Goal: Transaction & Acquisition: Purchase product/service

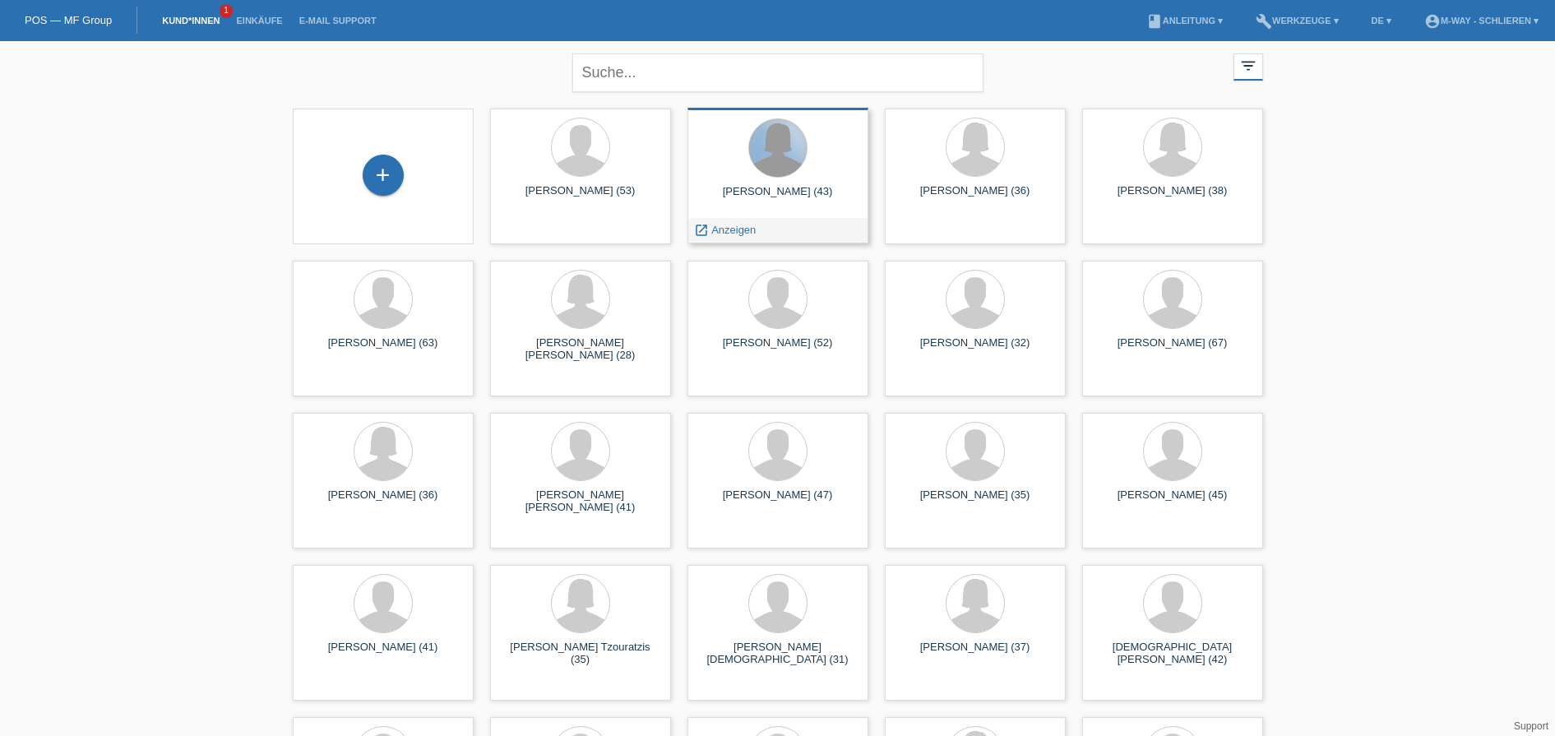
click at [769, 155] on div at bounding box center [778, 148] width 58 height 58
click at [736, 222] on div "launch Anzeigen" at bounding box center [725, 230] width 74 height 25
click at [730, 229] on span "Anzeigen" at bounding box center [734, 230] width 44 height 12
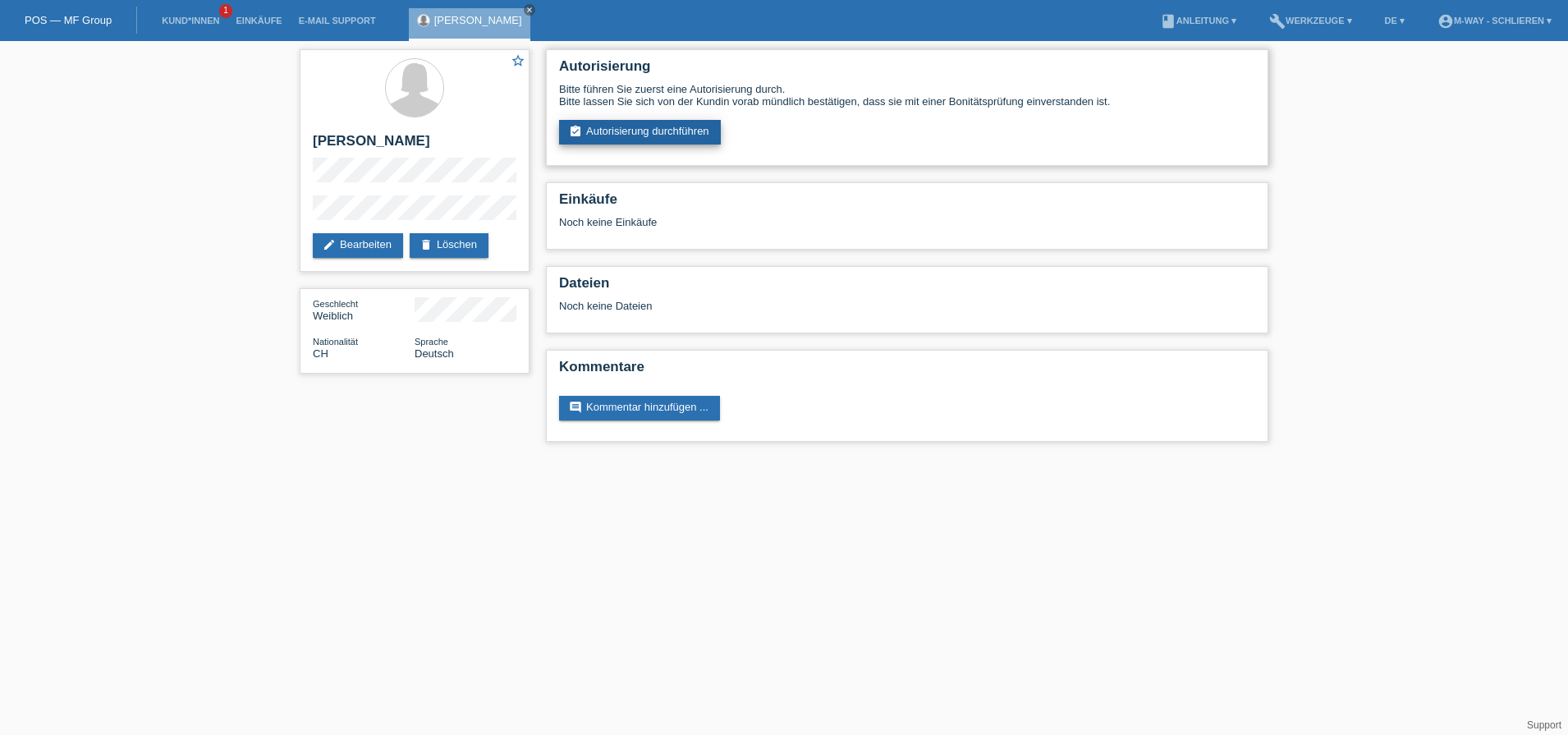
click at [644, 135] on link "assignment_turned_in Autorisierung durchführen" at bounding box center [640, 132] width 162 height 25
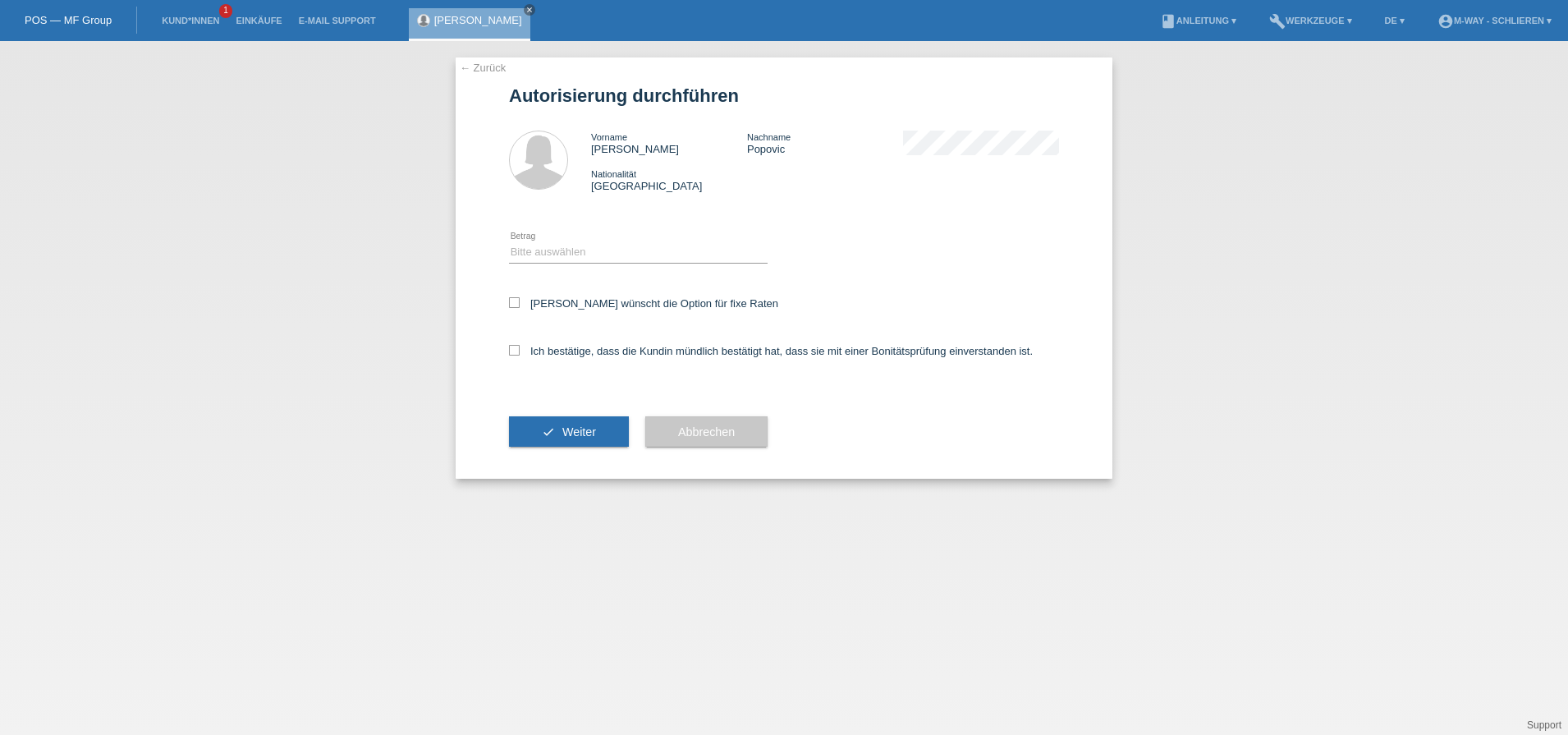
click at [510, 296] on div "Kundin wünscht die Option für fixe Raten" at bounding box center [784, 305] width 550 height 48
click at [512, 348] on icon at bounding box center [514, 350] width 11 height 11
click at [512, 348] on input "Ich bestätige, dass die Kundin mündlich bestätigt hat, dass sie mit einer Bonit…" at bounding box center [514, 350] width 11 height 11
checkbox input "true"
click at [511, 300] on icon at bounding box center [514, 303] width 11 height 11
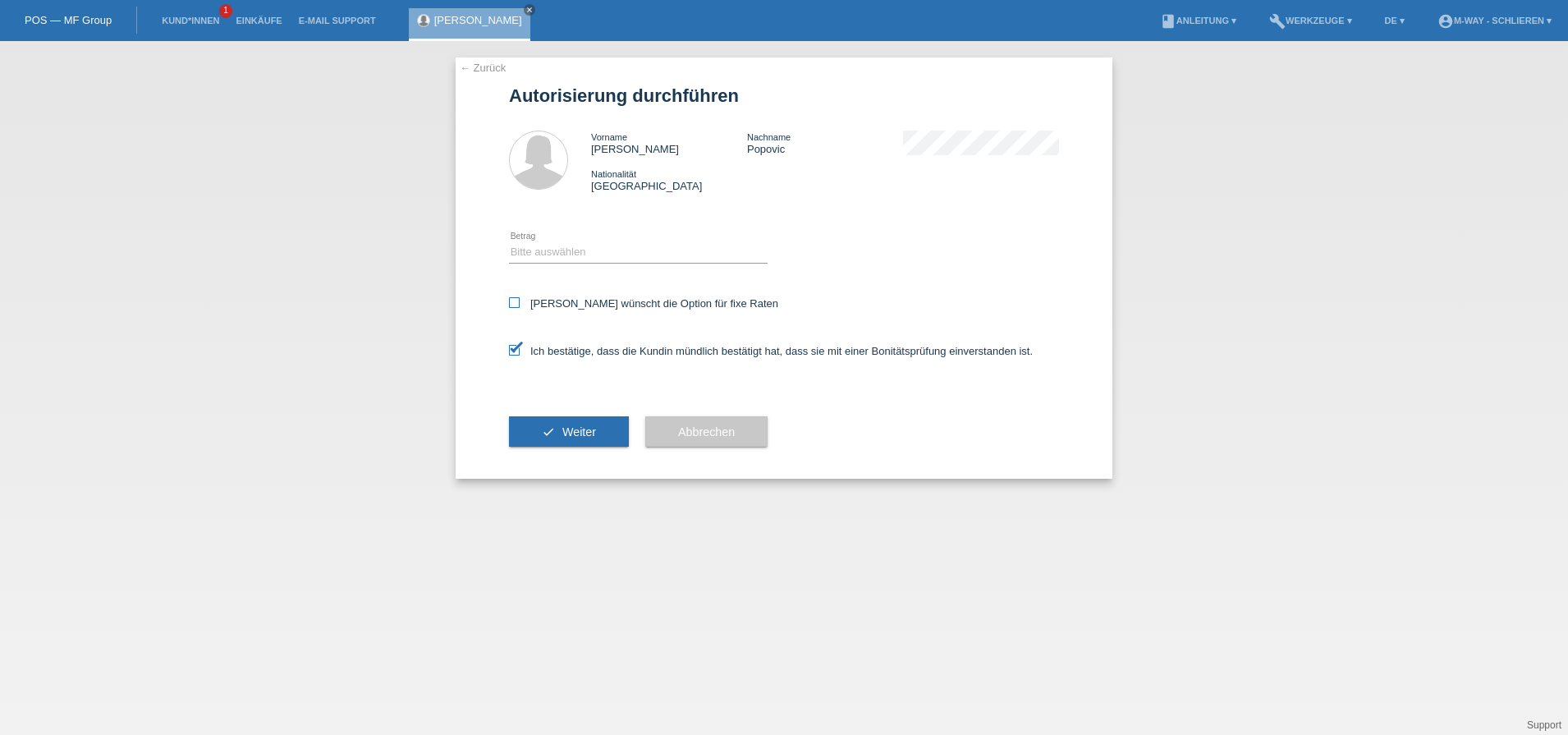
click at [511, 300] on input "Kundin wünscht die Option für fixe Raten" at bounding box center [514, 303] width 11 height 11
checkbox input "true"
click at [536, 255] on select "Bitte auswählen CHF 1.00 - CHF 499.00 CHF 500.00 - CHF 1'999.00 CHF 2'000.00 - …" at bounding box center [638, 253] width 259 height 20
select select "3"
click at [509, 243] on select "Bitte auswählen CHF 1.00 - CHF 499.00 CHF 500.00 - CHF 1'999.00 CHF 2'000.00 - …" at bounding box center [638, 253] width 259 height 20
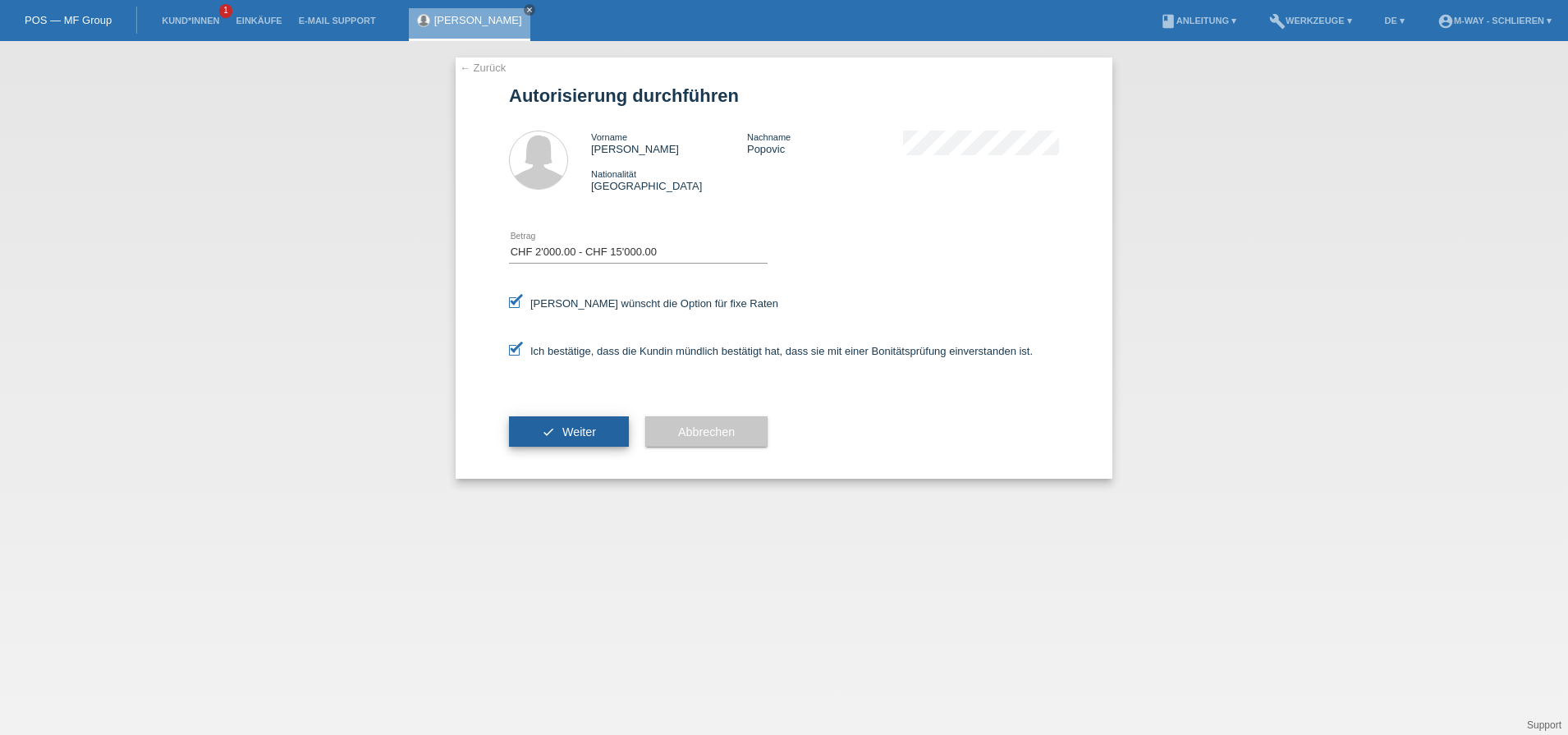
click at [563, 437] on span "Weiter" at bounding box center [579, 431] width 34 height 13
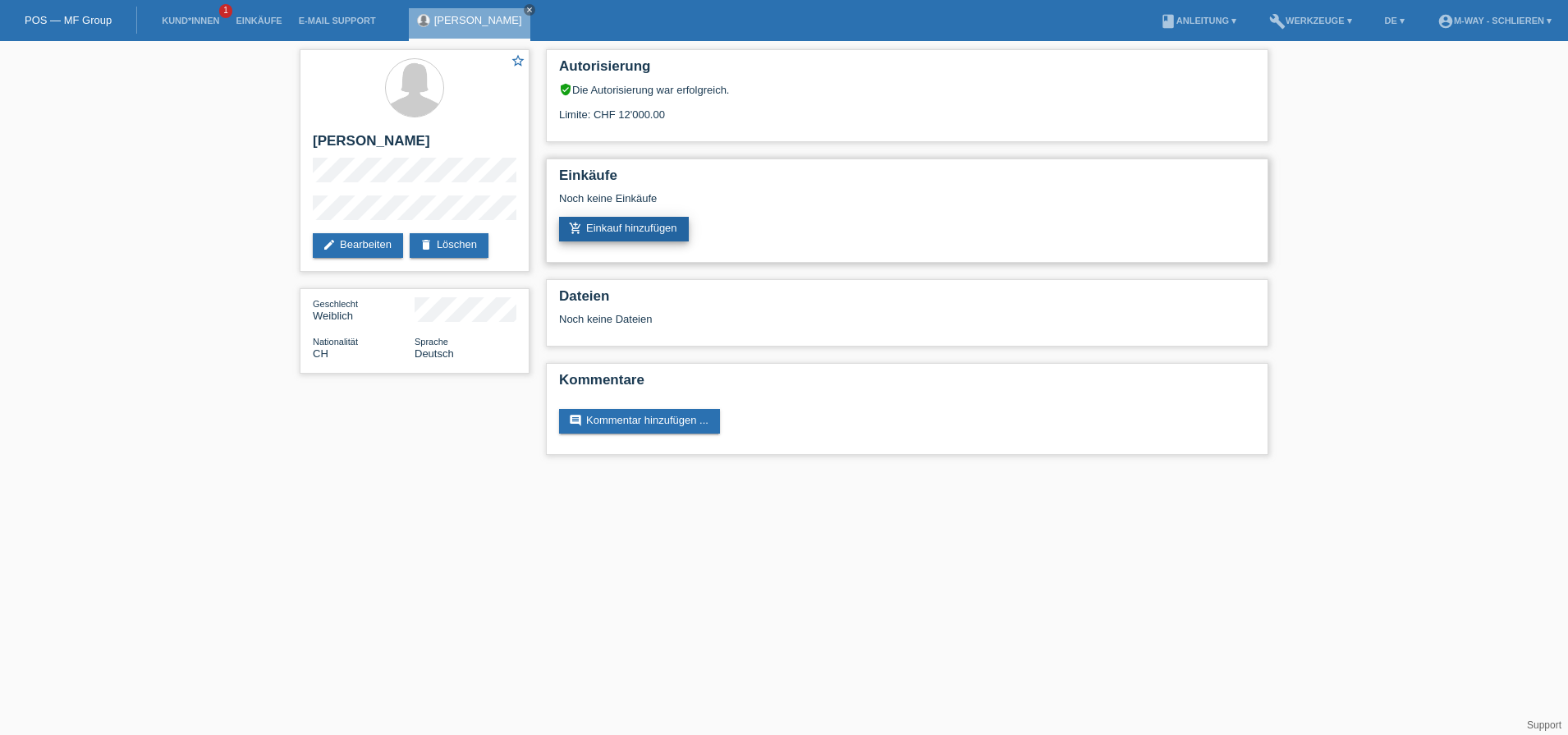
click at [645, 225] on link "add_shopping_cart Einkauf hinzufügen" at bounding box center [624, 229] width 130 height 25
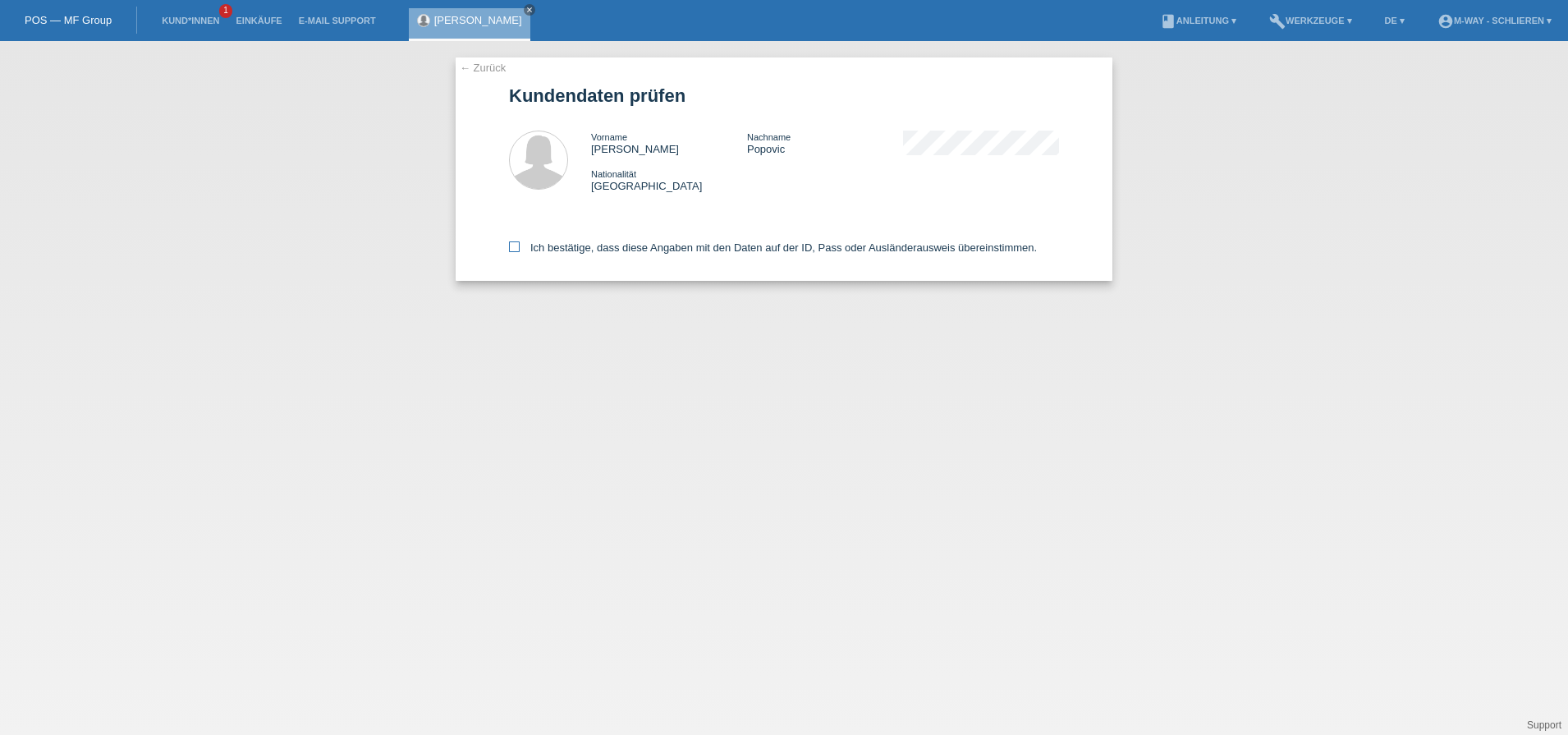
click at [520, 247] on label "Ich bestätige, dass diese Angaben mit den Daten auf der ID, Pass oder Ausländer…" at bounding box center [773, 248] width 528 height 12
click at [520, 247] on input "Ich bestätige, dass diese Angaben mit den Daten auf der ID, Pass oder Ausländer…" at bounding box center [514, 247] width 11 height 11
checkbox input "true"
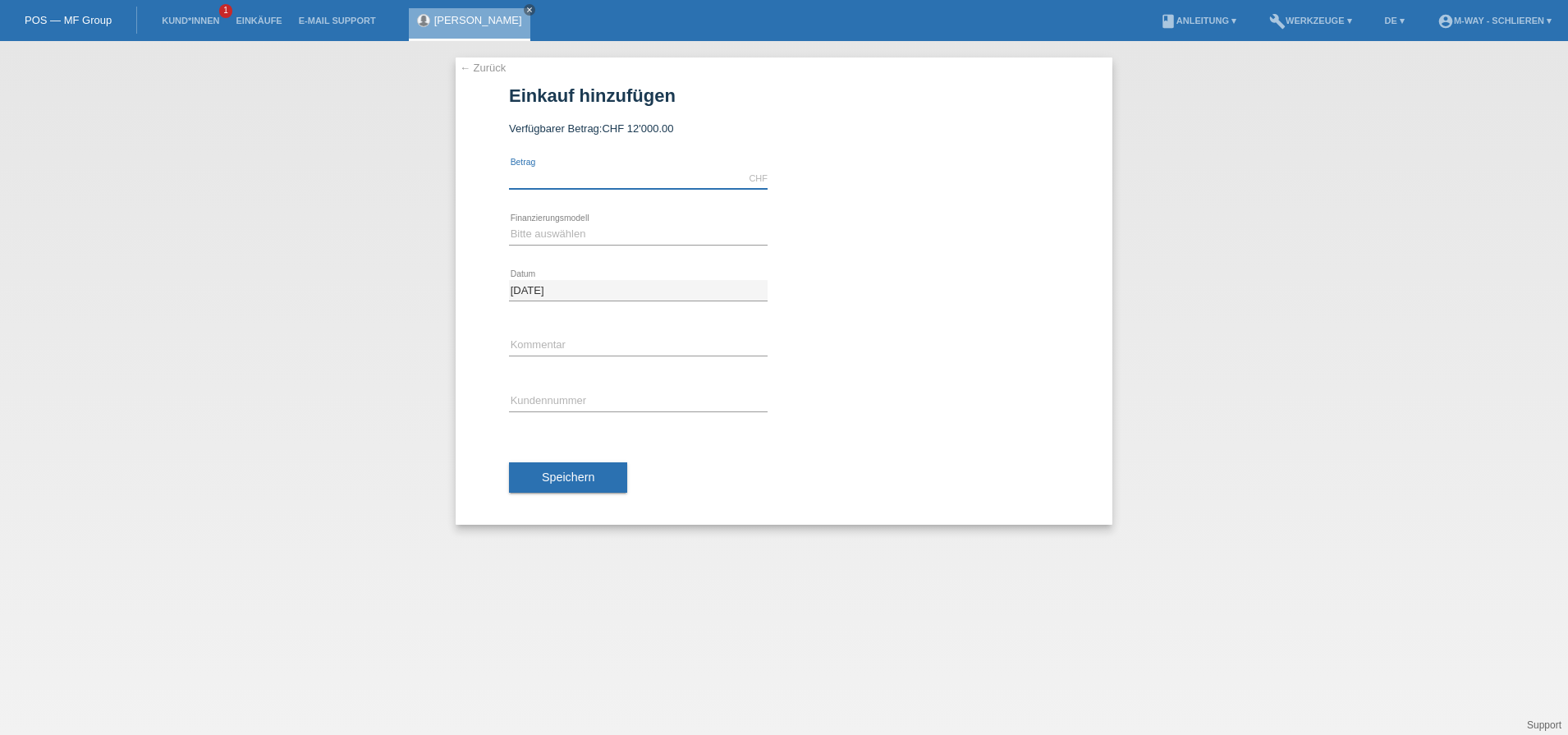
click at [580, 169] on input "text" at bounding box center [638, 179] width 259 height 21
type input "3"
type input "200.00"
click at [270, 384] on div "← Zurück Einkauf hinzufügen Verfügbarer Betrag: CHF 12'000.00 200.00 error Betr…" at bounding box center [784, 387] width 1568 height 694
click at [562, 234] on select "Bitte auswählen Fixe Raten Kauf auf Rechnung mit Teilzahlungsoption" at bounding box center [638, 235] width 259 height 20
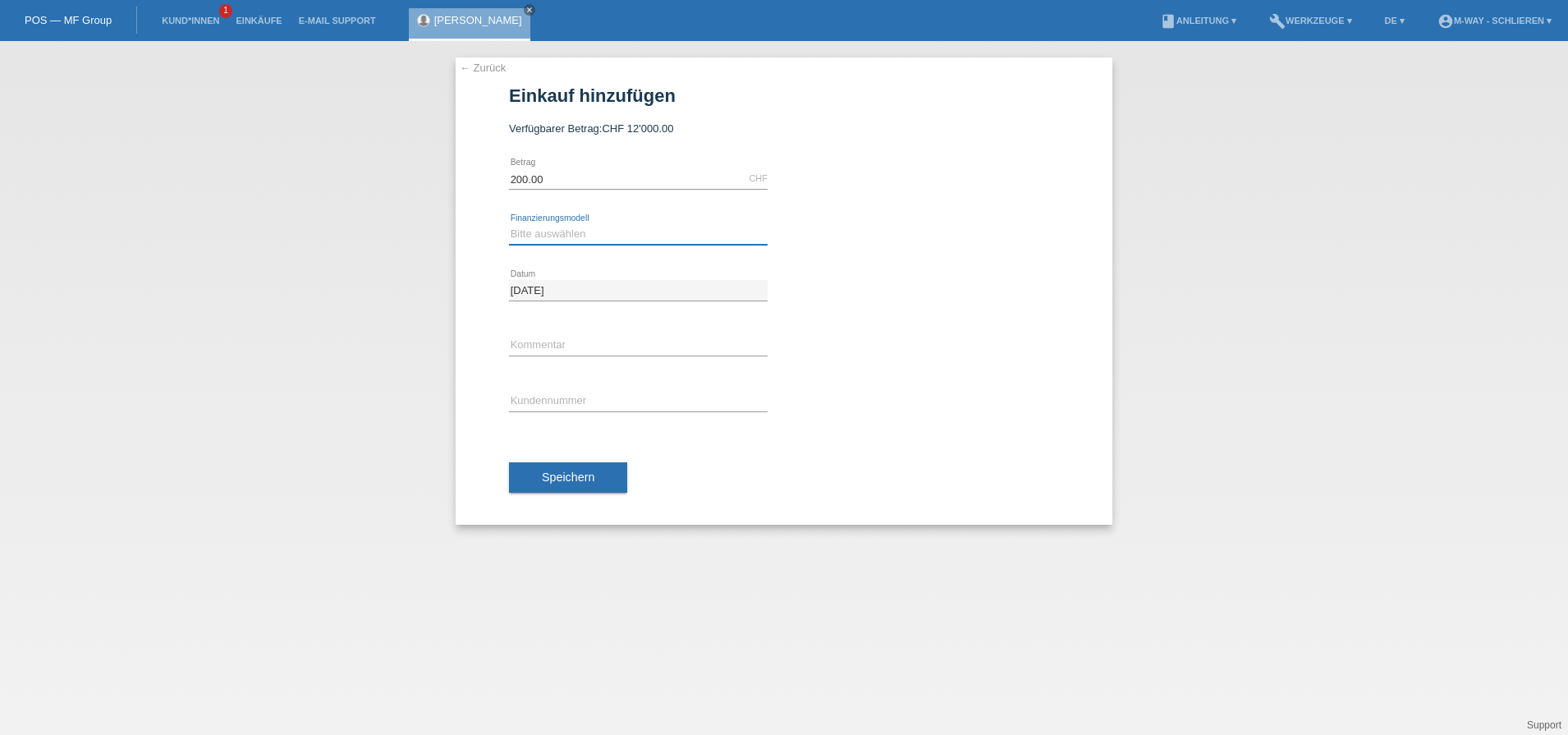
select select "77"
click at [509, 225] on select "Bitte auswählen Fixe Raten Kauf auf Rechnung mit Teilzahlungsoption" at bounding box center [638, 235] width 259 height 20
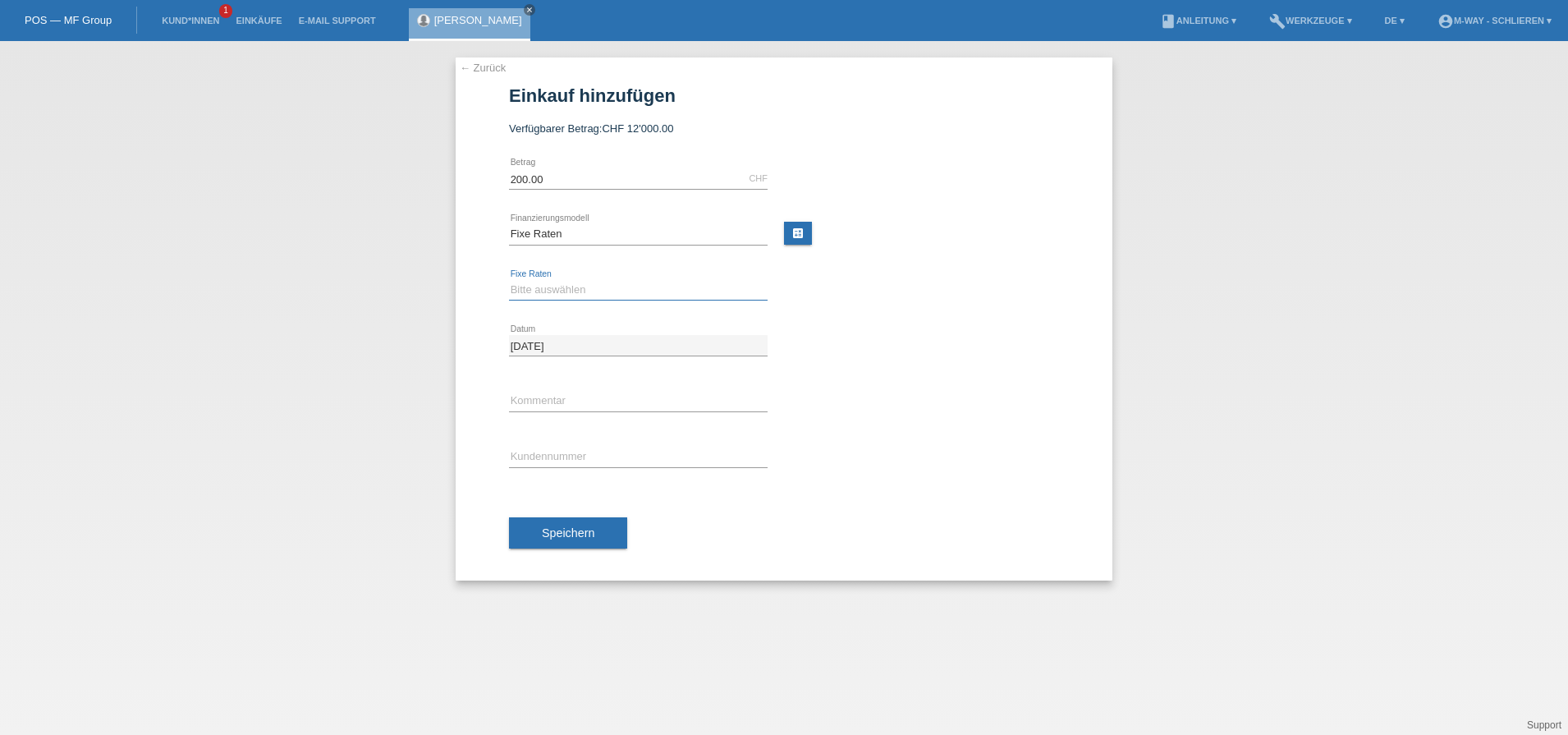
click at [567, 297] on select "Bitte auswählen 4 Raten 5 Raten 6 Raten 7 Raten 8 Raten 9 Raten 10 Raten 11 Rat…" at bounding box center [638, 290] width 259 height 20
select select "202"
click at [509, 280] on select "Bitte auswählen 4 Raten 5 Raten 6 Raten 7 Raten 8 Raten 9 Raten 10 Raten 11 Rat…" at bounding box center [638, 290] width 259 height 20
click at [552, 454] on input "text" at bounding box center [638, 456] width 259 height 21
type input "K412215"
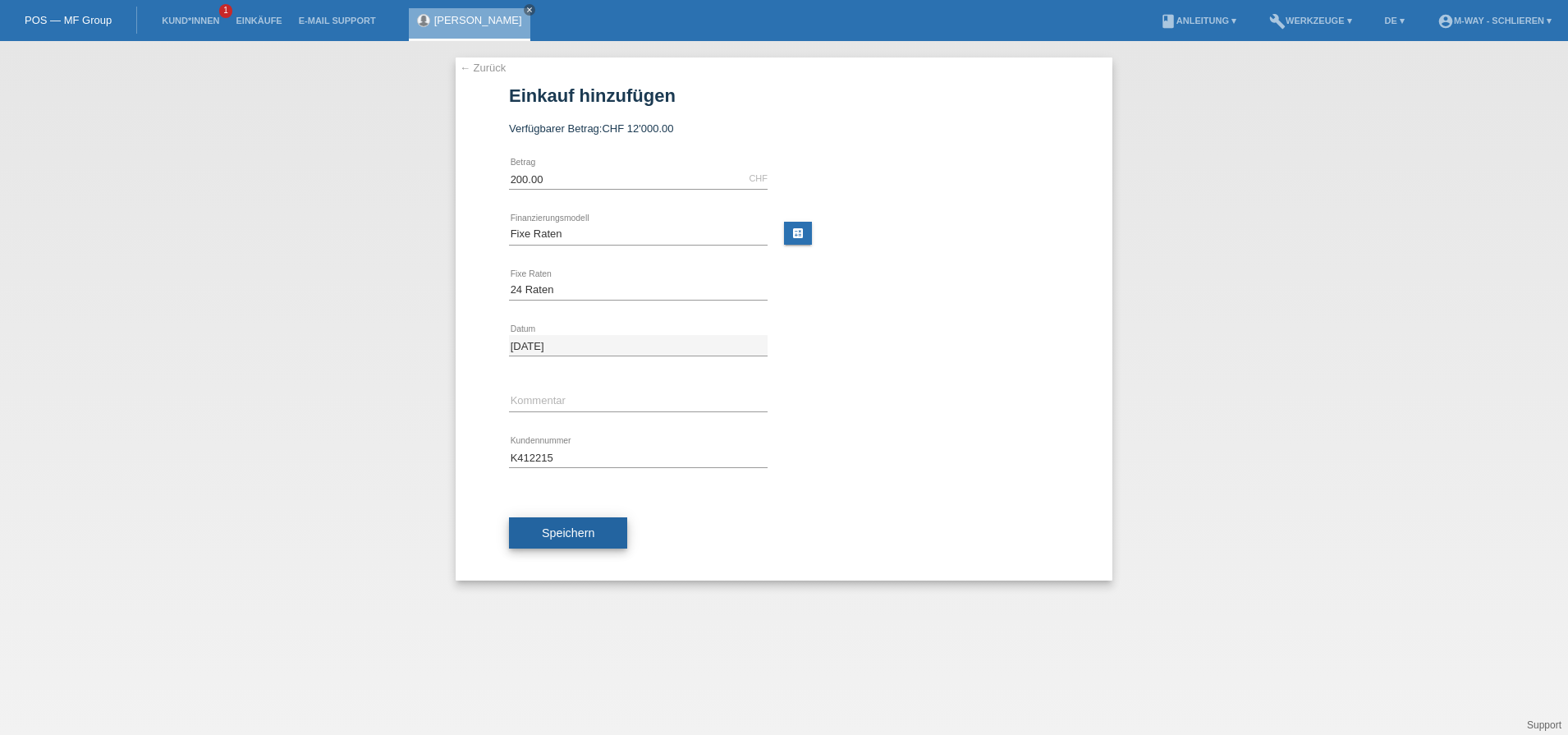
click at [553, 525] on button "Speichern" at bounding box center [568, 532] width 118 height 31
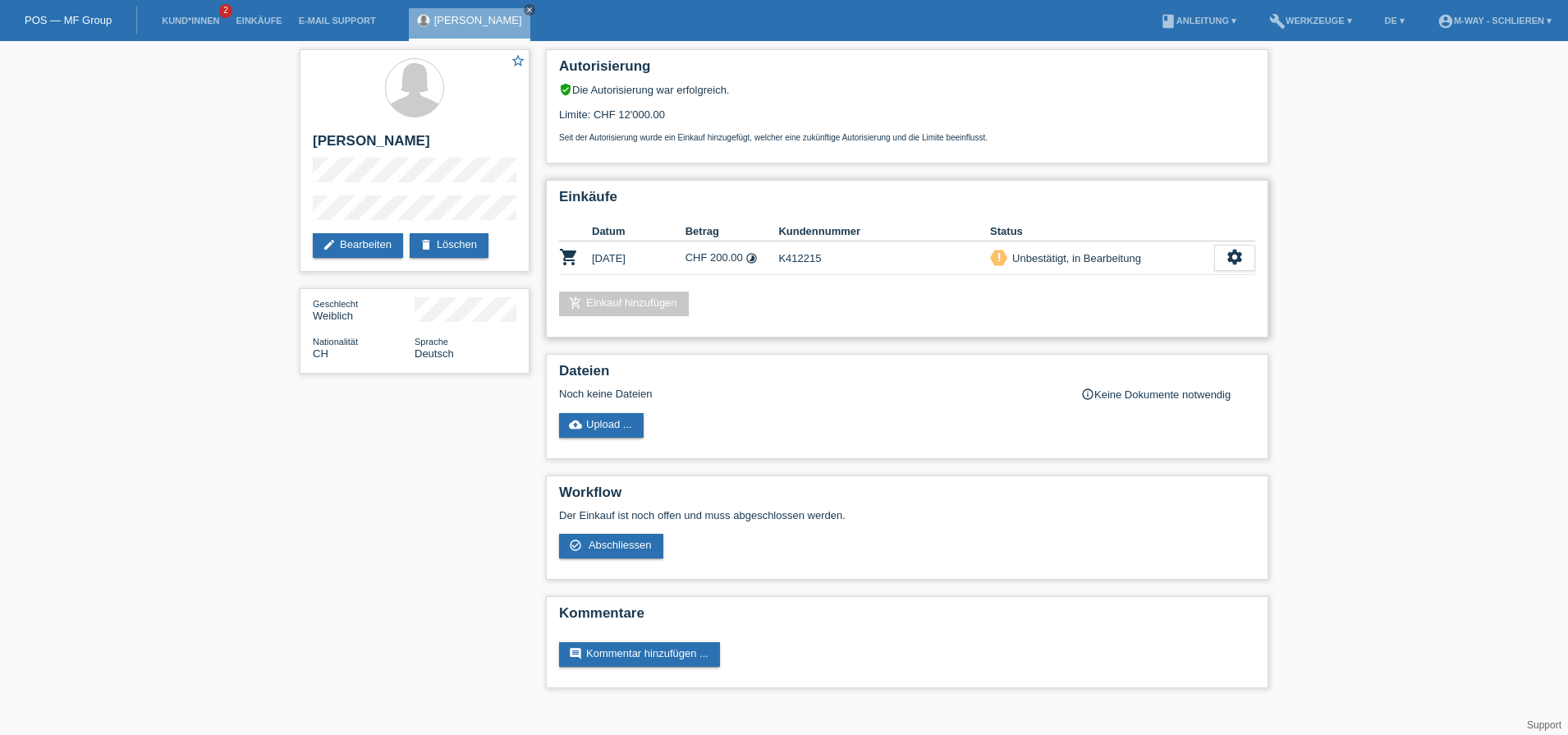
click at [704, 253] on td "CHF 200.00 timelapse" at bounding box center [733, 259] width 94 height 34
click at [674, 657] on link "comment Kommentar hinzufügen ..." at bounding box center [639, 654] width 161 height 25
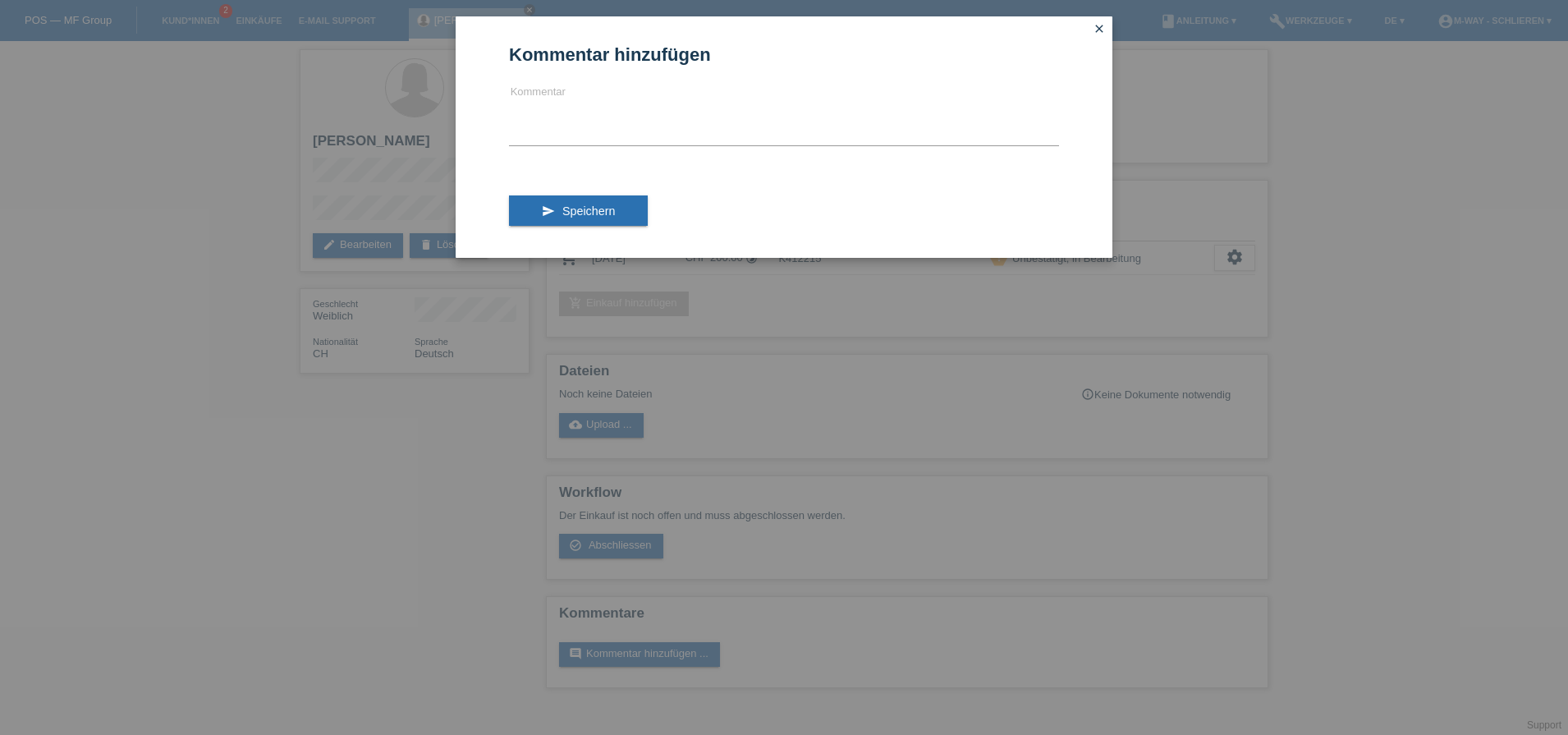
click at [426, 539] on div "Kommentar hinzufügen Kommentar send Speichern close" at bounding box center [784, 368] width 1568 height 735
click at [1101, 26] on icon "close" at bounding box center [1099, 28] width 13 height 13
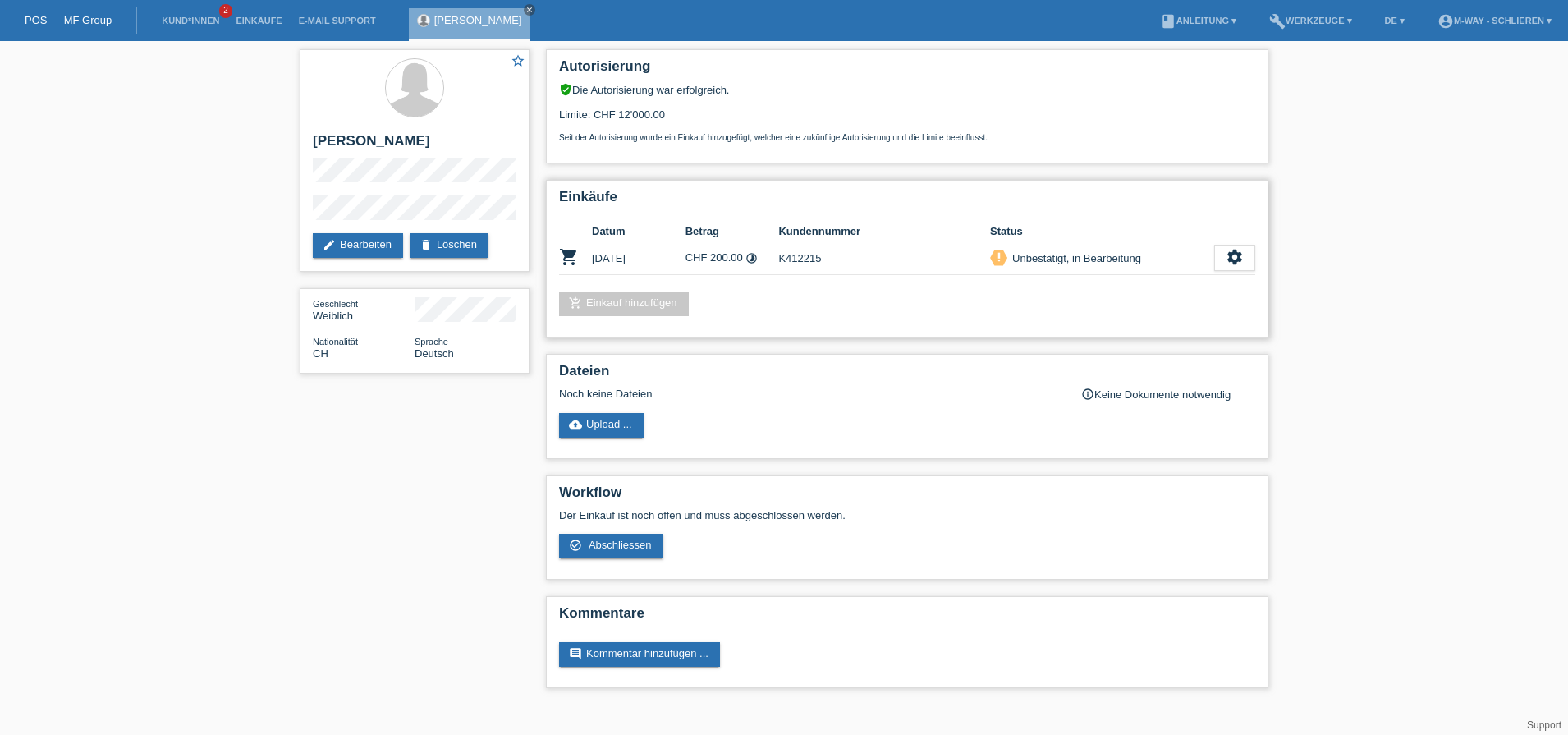
click at [726, 256] on td "CHF 200.00 timelapse" at bounding box center [733, 259] width 94 height 34
click at [383, 247] on link "edit Bearbeiten" at bounding box center [357, 246] width 90 height 25
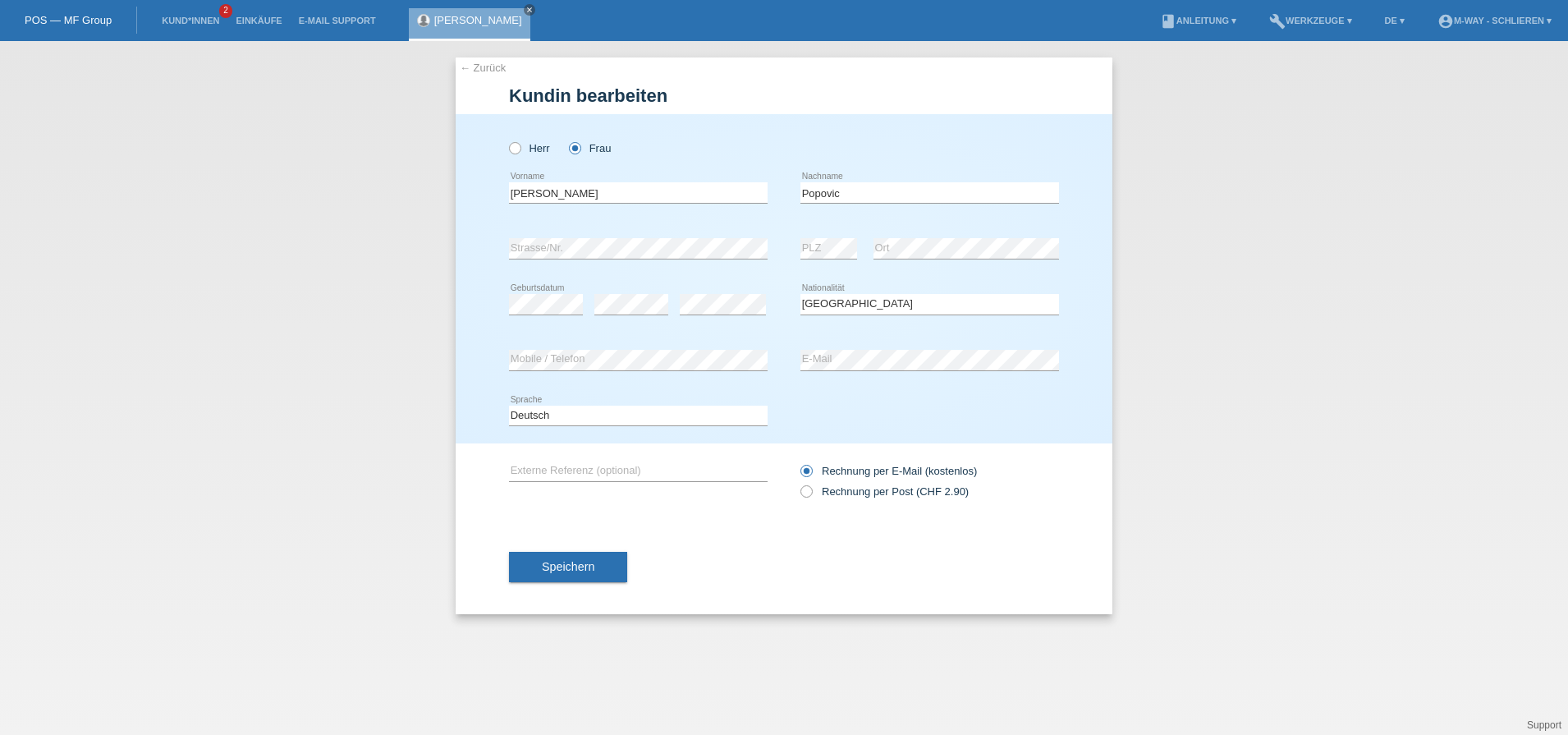
select select "CH"
click at [572, 569] on span "Speichern" at bounding box center [568, 566] width 53 height 13
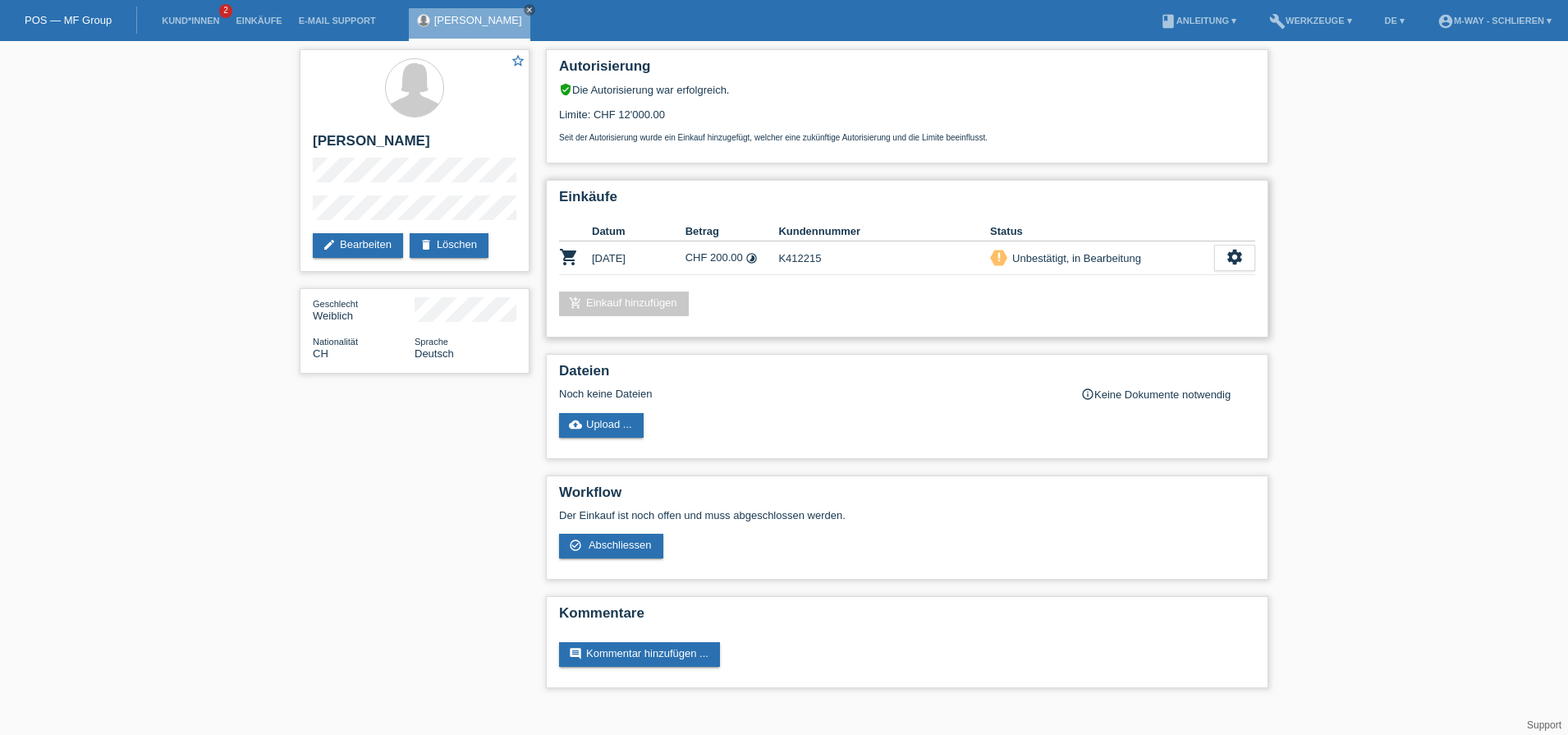
click at [753, 257] on icon "timelapse" at bounding box center [752, 259] width 12 height 12
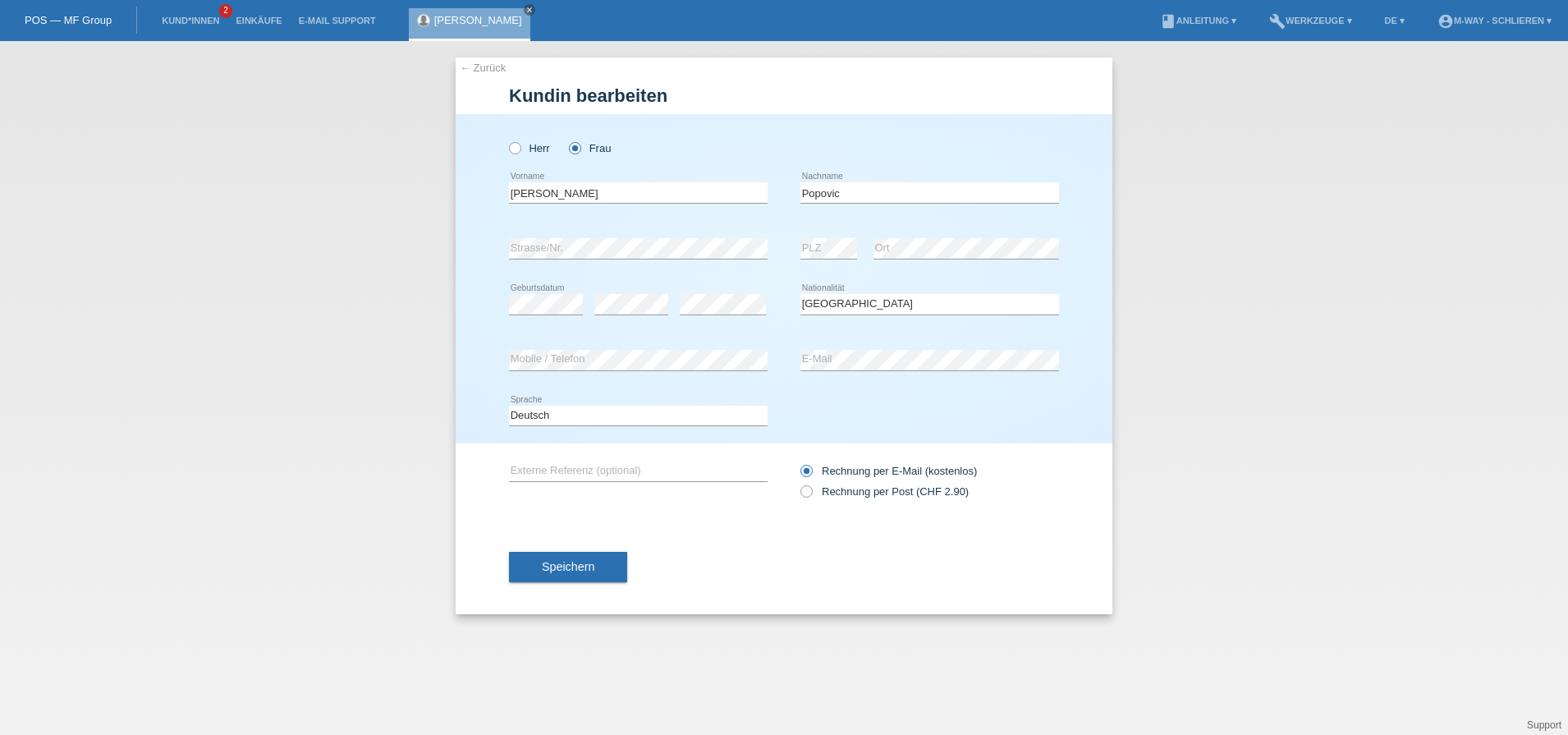
select select "CH"
click at [583, 561] on span "Speichern" at bounding box center [568, 566] width 53 height 13
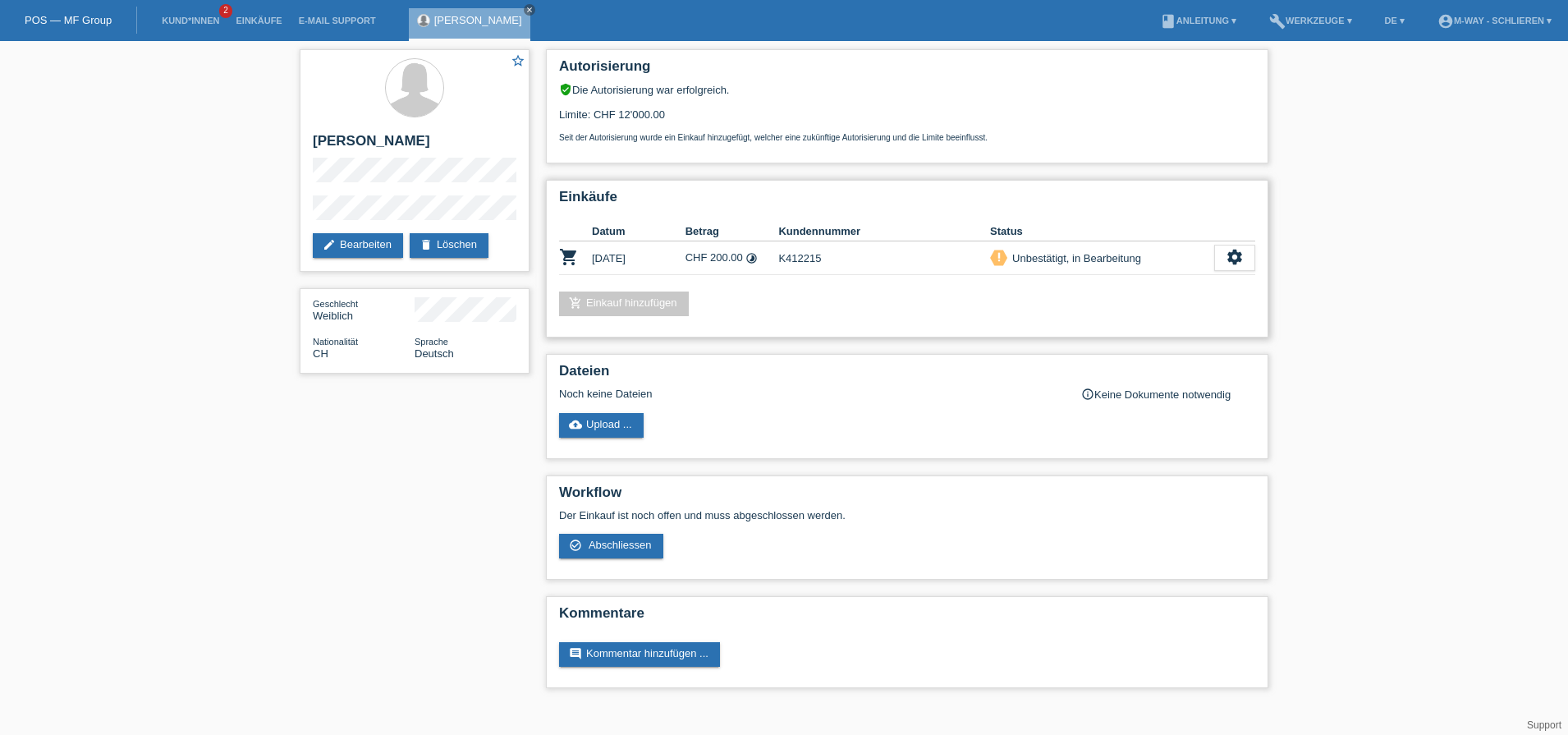
click at [997, 264] on div "priority_high" at bounding box center [998, 258] width 17 height 17
click at [525, 7] on icon "close" at bounding box center [529, 10] width 8 height 8
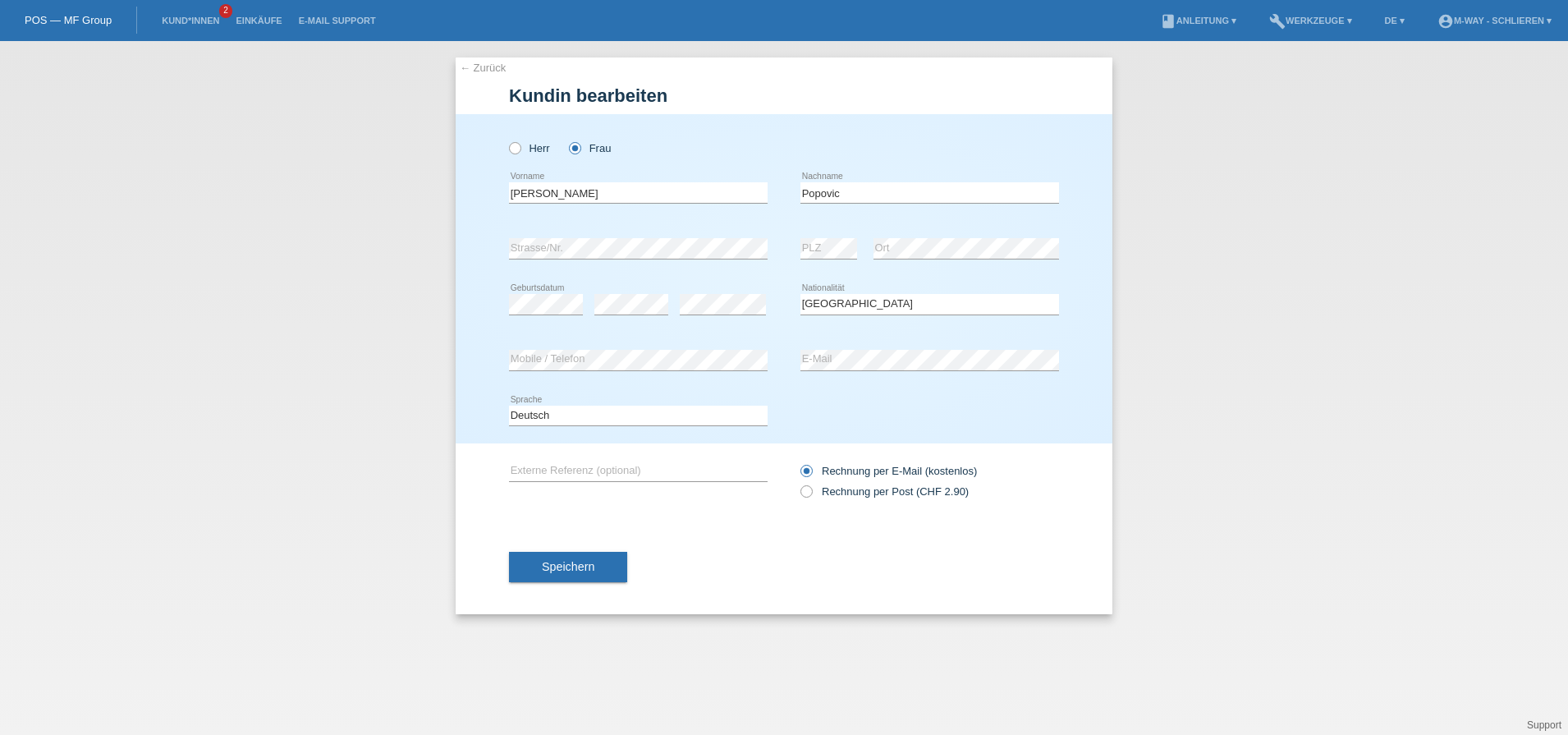
select select "CH"
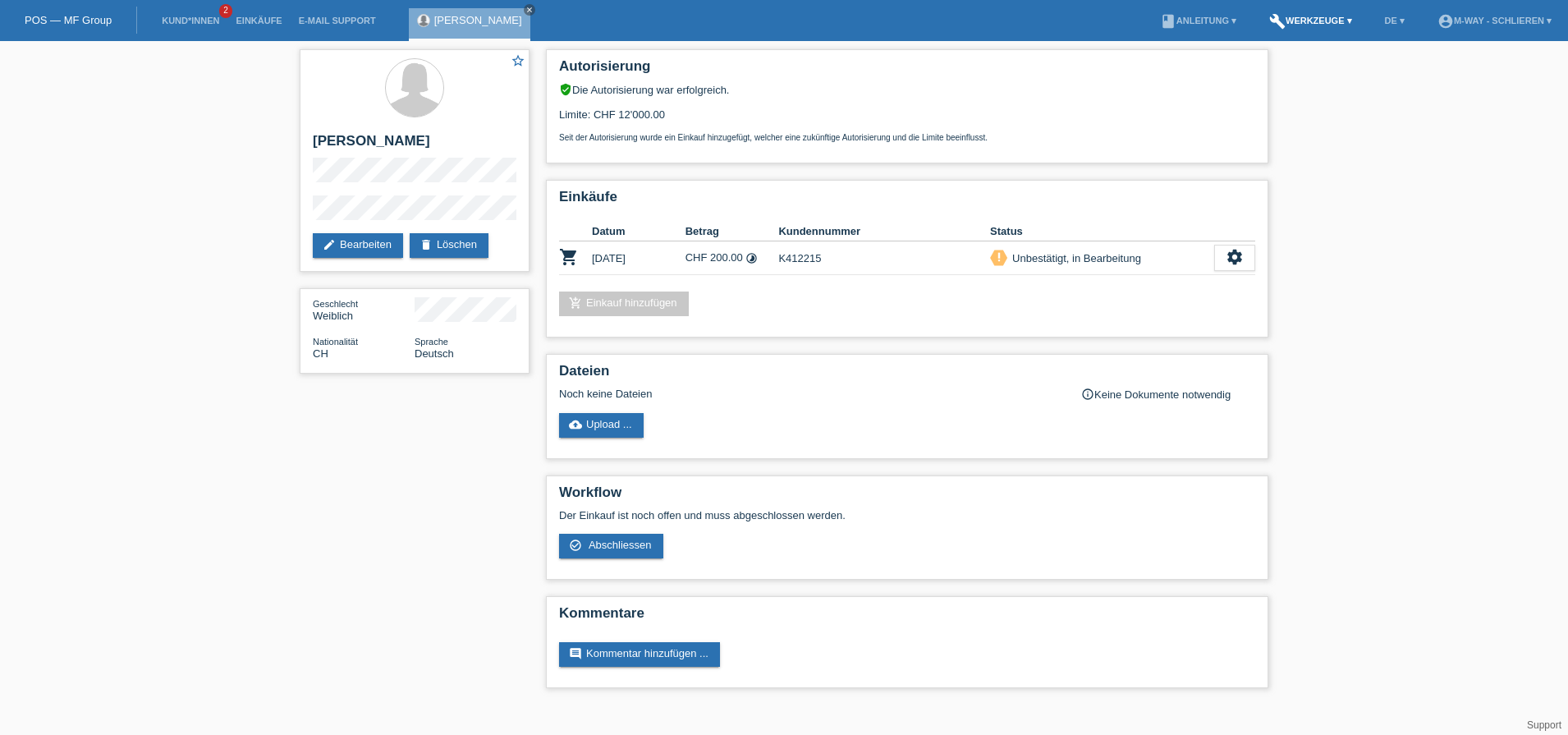
click at [1307, 16] on link "build Werkzeuge ▾" at bounding box center [1310, 21] width 100 height 10
click at [1303, 62] on span "Raten-Kalkulator" at bounding box center [1305, 63] width 85 height 20
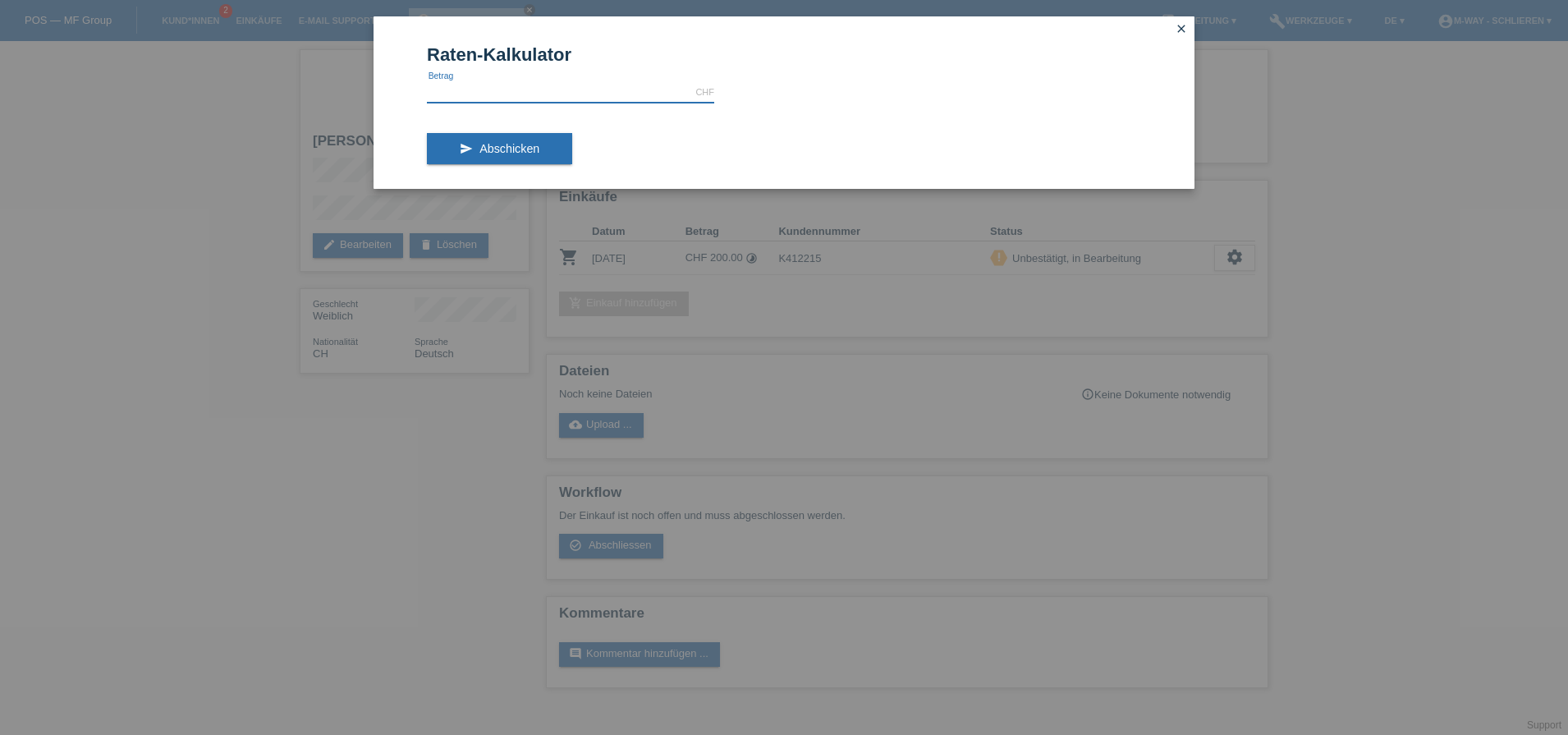
click at [532, 89] on input "text" at bounding box center [571, 92] width 287 height 21
type input "2000.00"
click at [520, 150] on span "Abschicken" at bounding box center [509, 148] width 60 height 13
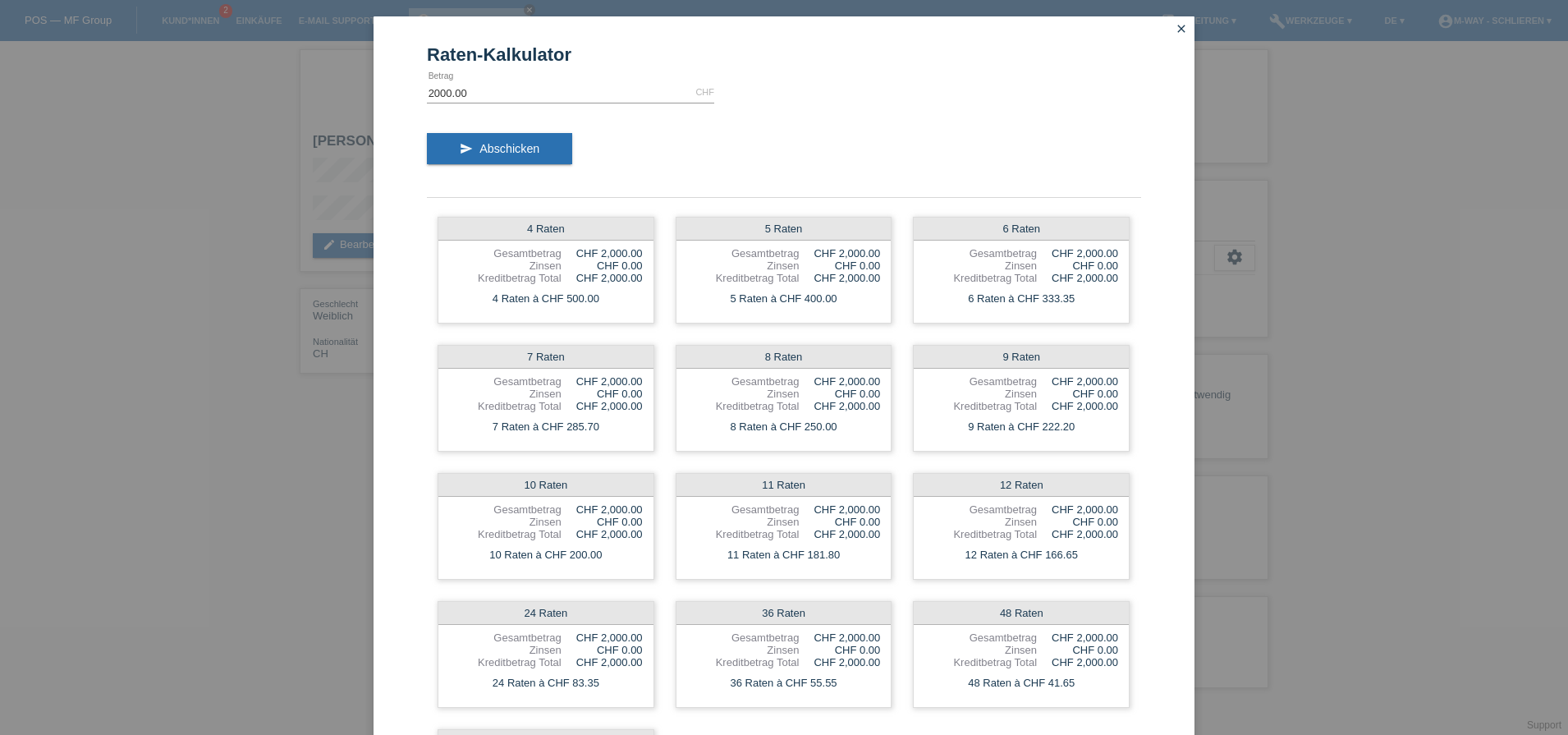
click at [1179, 26] on icon "close" at bounding box center [1181, 28] width 13 height 13
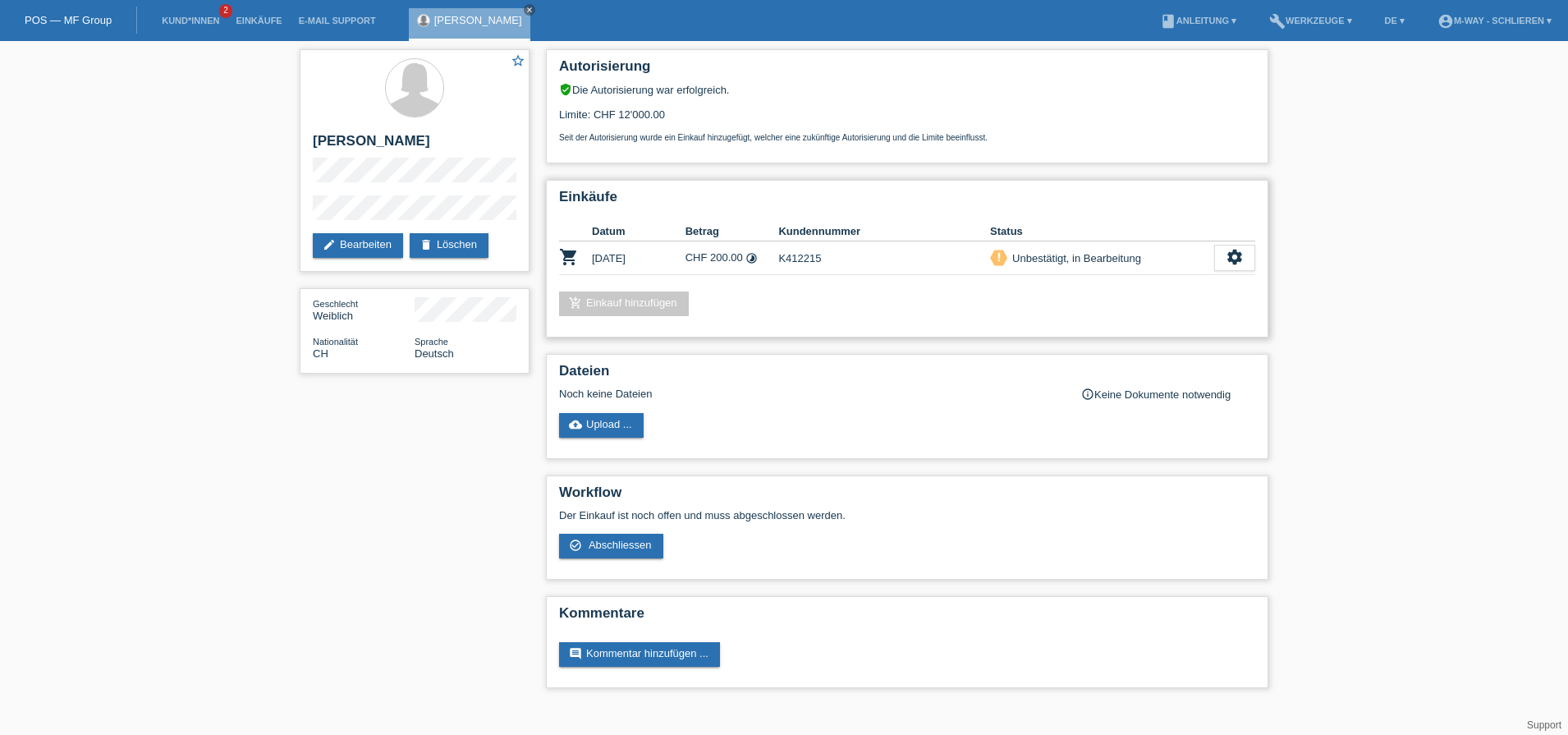
click at [731, 255] on td "CHF 200.00 timelapse" at bounding box center [733, 259] width 94 height 34
drag, startPoint x: 731, startPoint y: 255, endPoint x: 722, endPoint y: 254, distance: 9.1
click at [722, 254] on td "CHF 200.00 timelapse" at bounding box center [733, 259] width 94 height 34
click at [178, 16] on link "Kund*innen" at bounding box center [191, 21] width 74 height 10
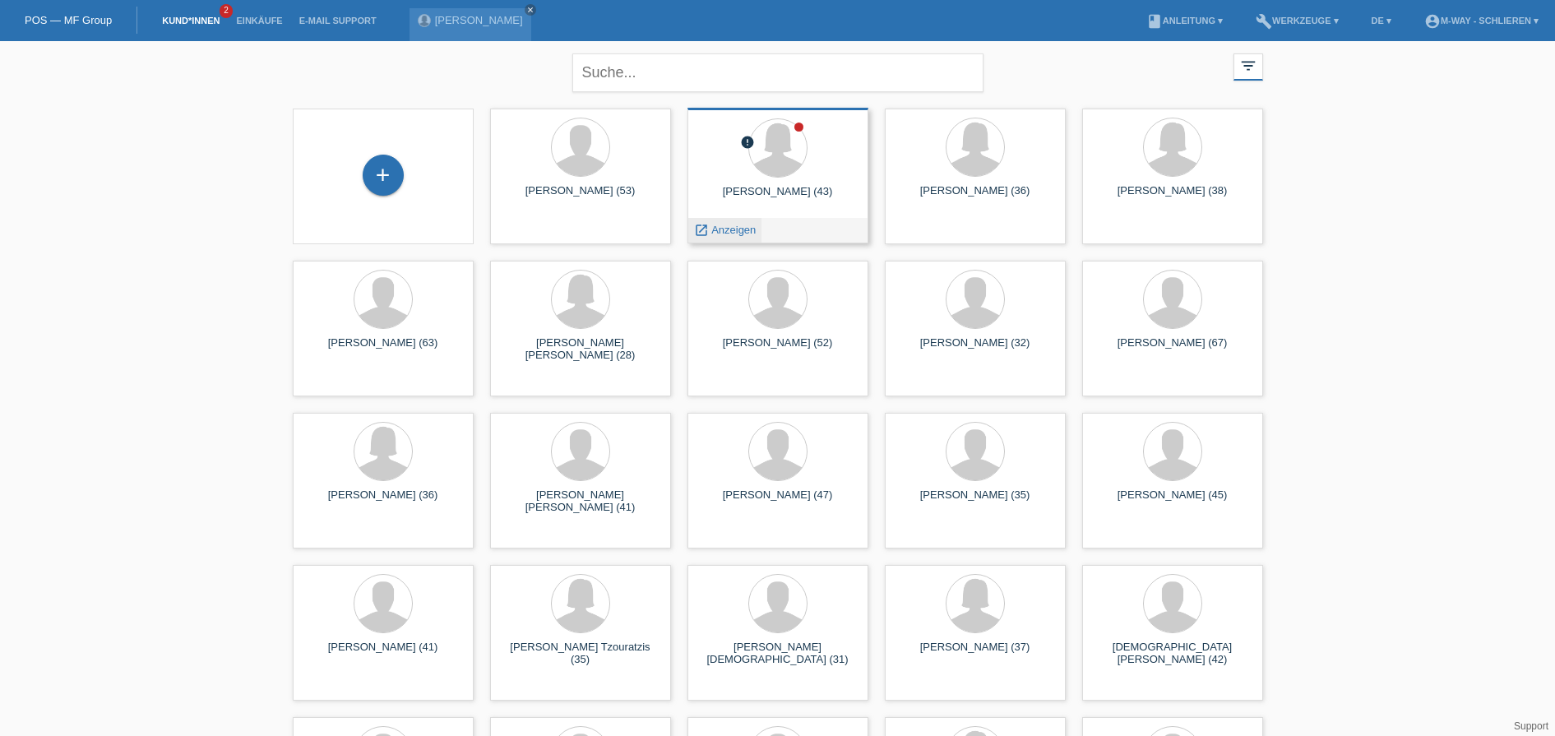
click at [735, 234] on span "Anzeigen" at bounding box center [734, 230] width 44 height 12
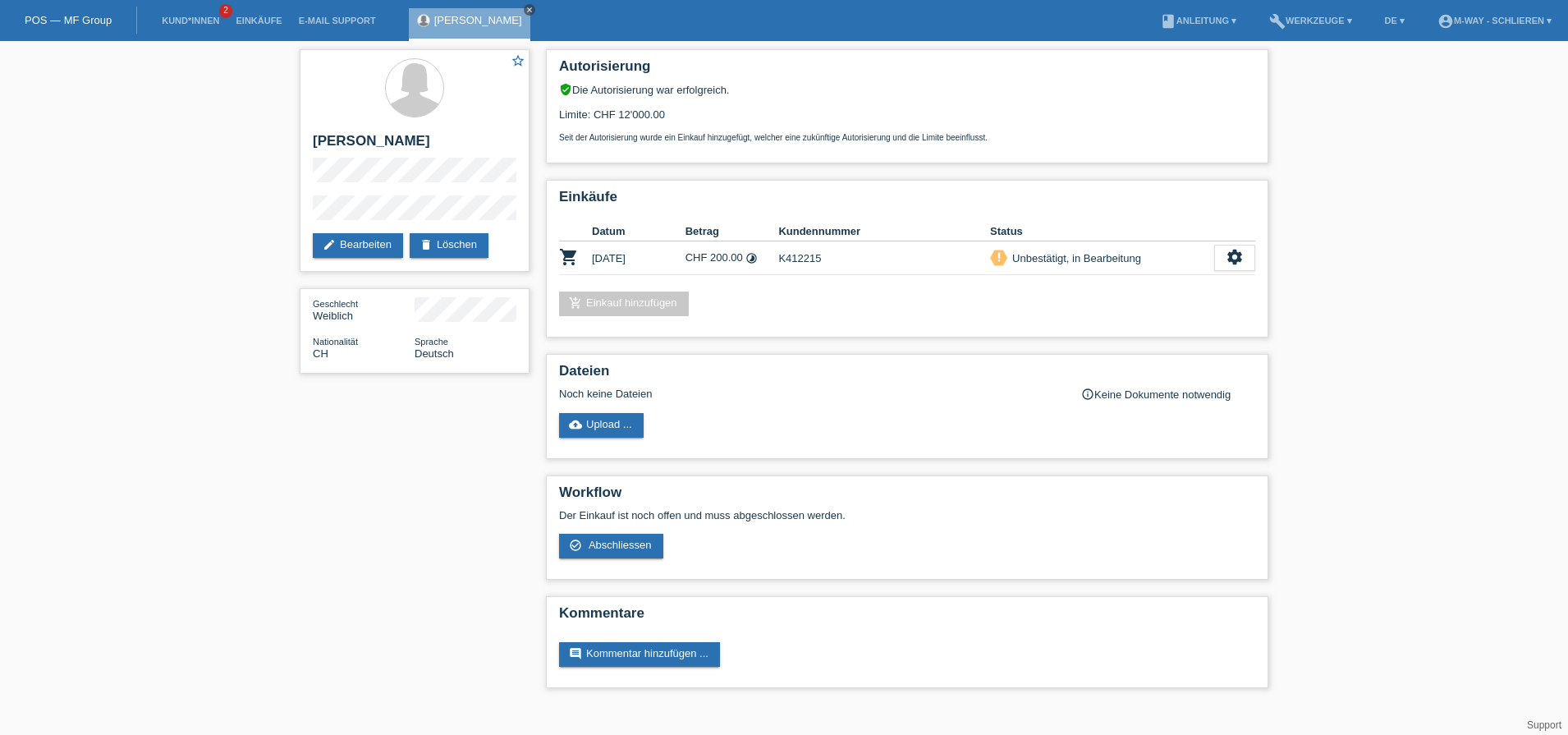
click at [524, 4] on link "close" at bounding box center [530, 10] width 12 height 12
click at [192, 9] on li "Kund*innen 2" at bounding box center [191, 21] width 74 height 42
click at [194, 16] on link "Kund*innen" at bounding box center [191, 21] width 74 height 10
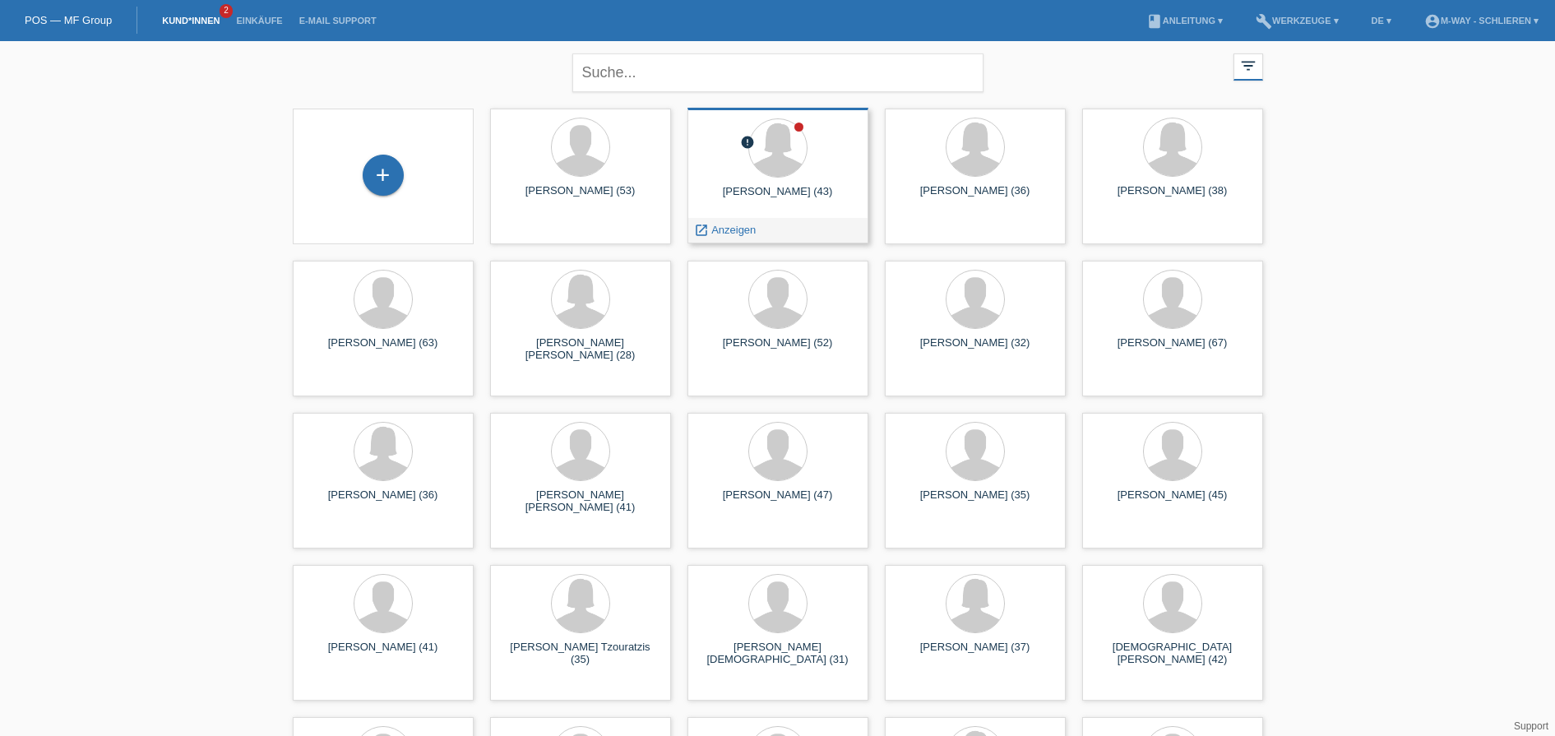
click at [746, 141] on icon "error" at bounding box center [747, 142] width 15 height 15
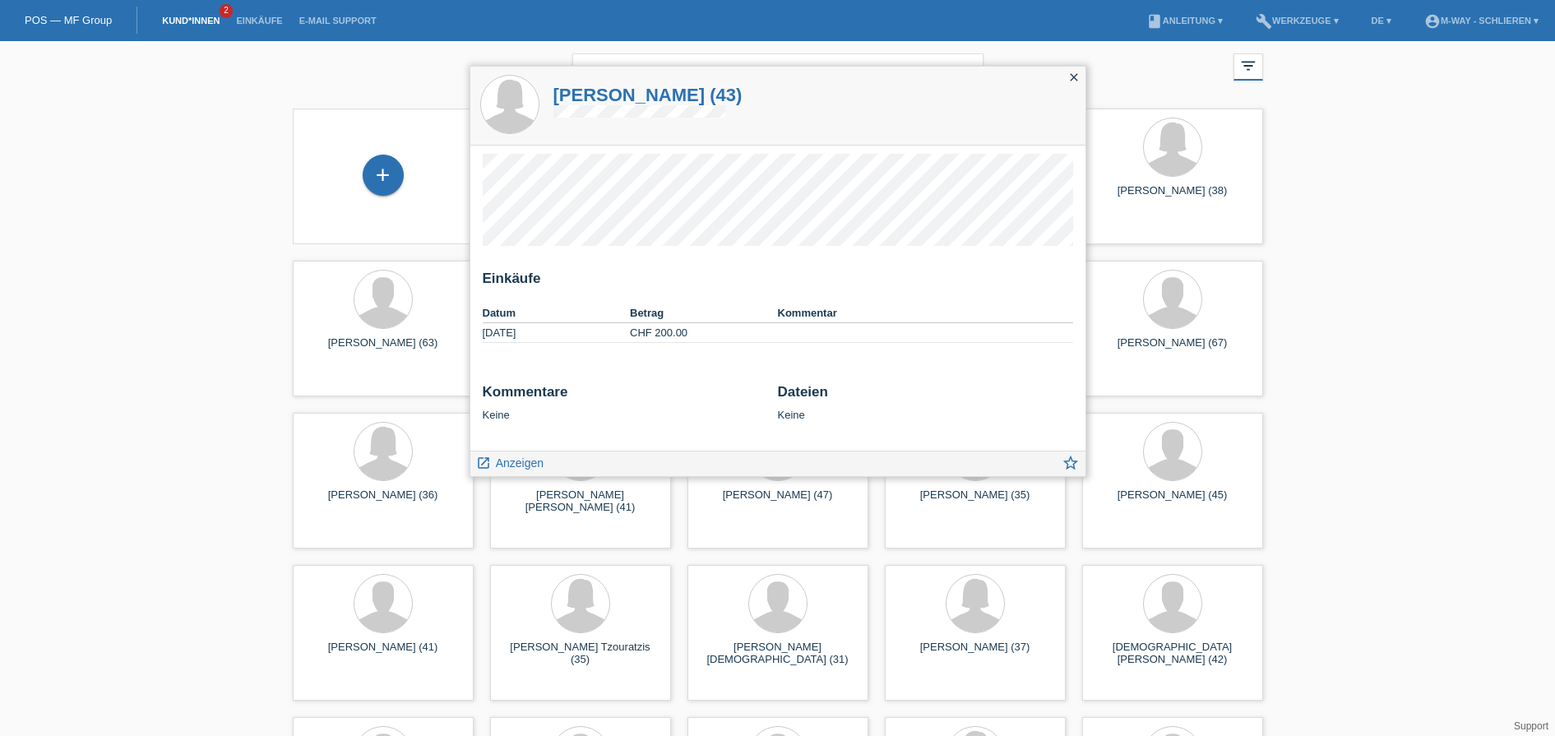
click at [716, 330] on td "CHF 200.00" at bounding box center [704, 333] width 148 height 20
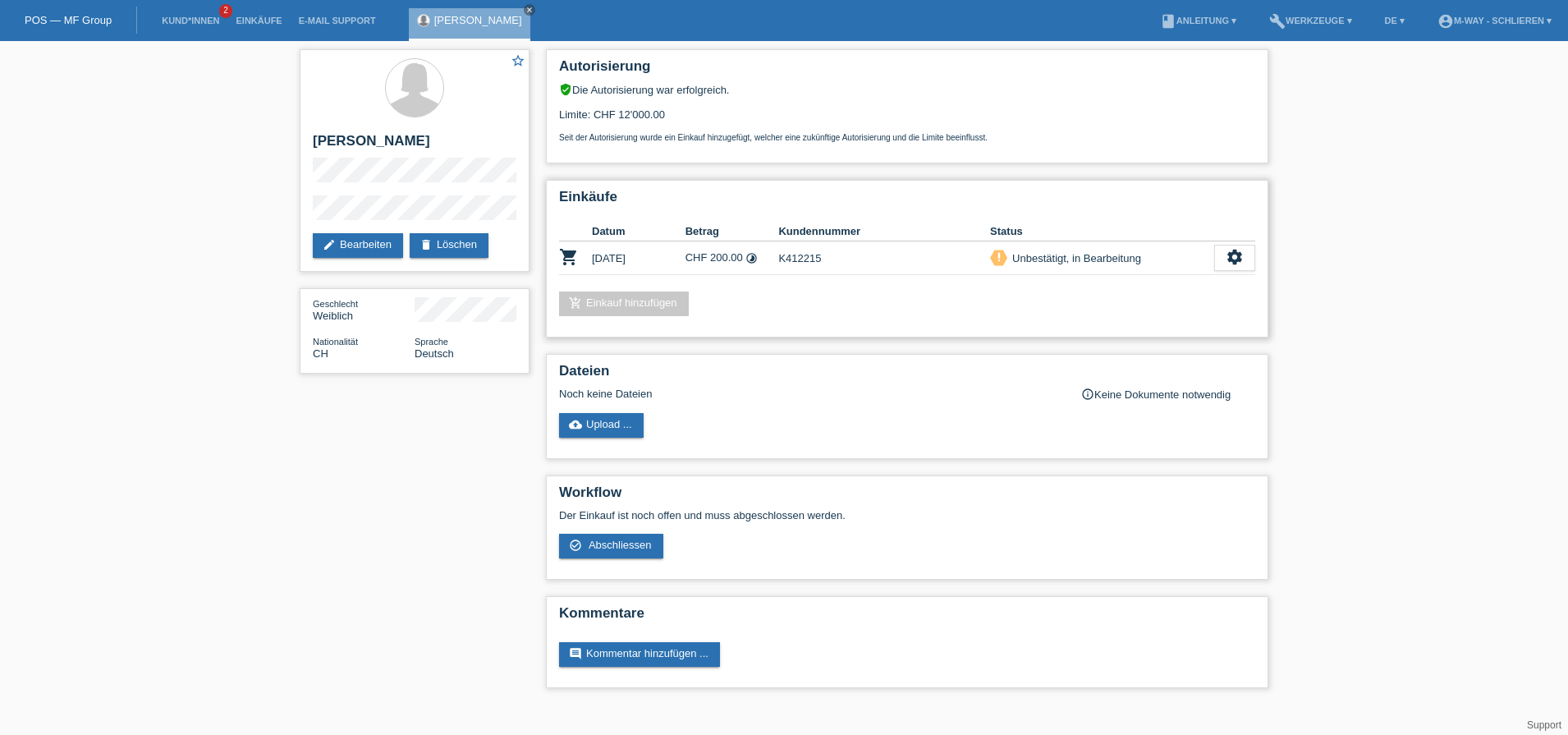
click at [727, 253] on td "CHF 200.00 timelapse" at bounding box center [733, 259] width 94 height 34
click at [646, 306] on link "add_shopping_cart Einkauf hinzufügen" at bounding box center [624, 304] width 130 height 25
click at [1234, 256] on icon "settings" at bounding box center [1235, 257] width 18 height 18
click at [1227, 260] on icon "settings" at bounding box center [1235, 257] width 18 height 18
click at [1145, 359] on span "Kundin ist vom Kauf zurückgetreten..." at bounding box center [1187, 358] width 238 height 20
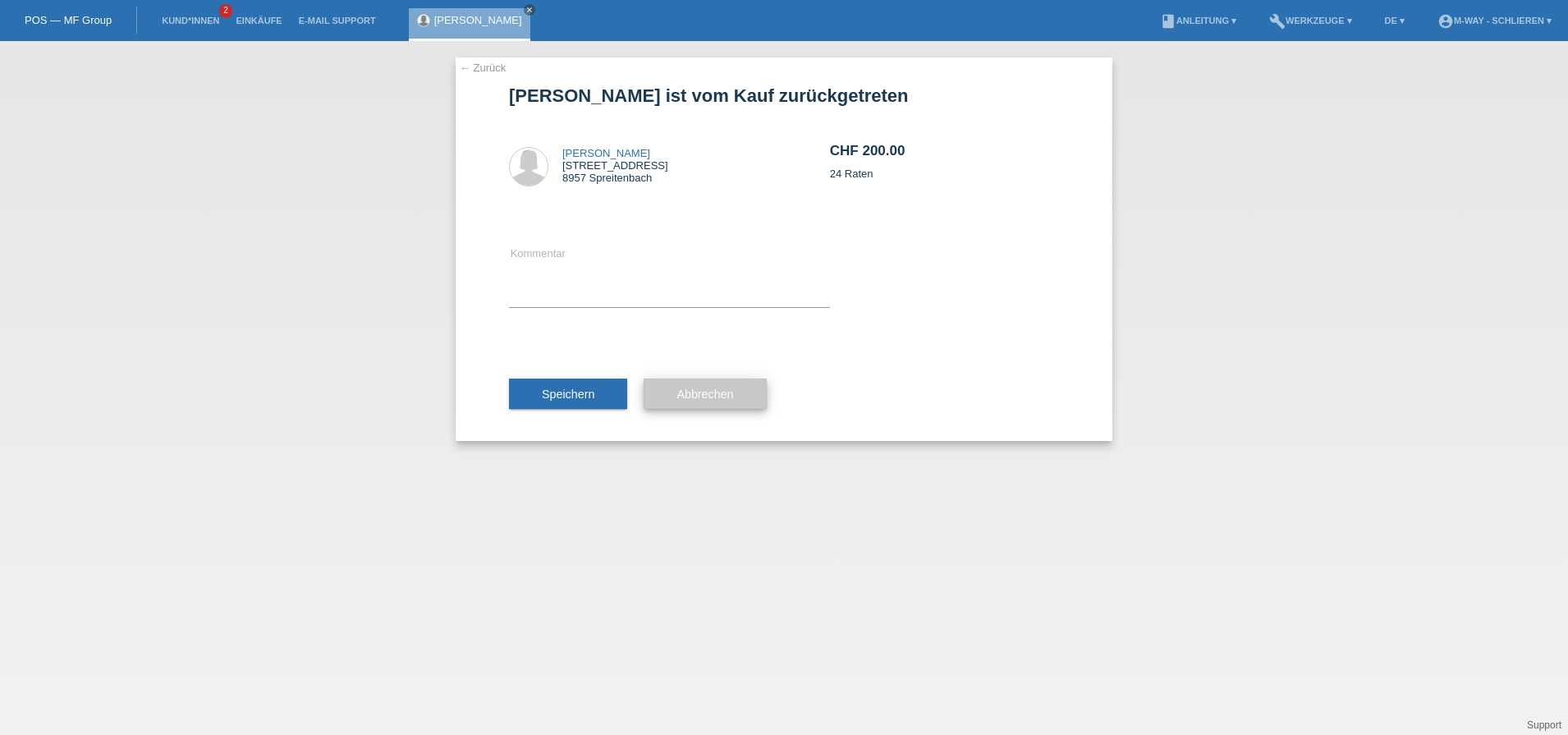
click at [697, 387] on span "Abbrechen" at bounding box center [705, 393] width 57 height 13
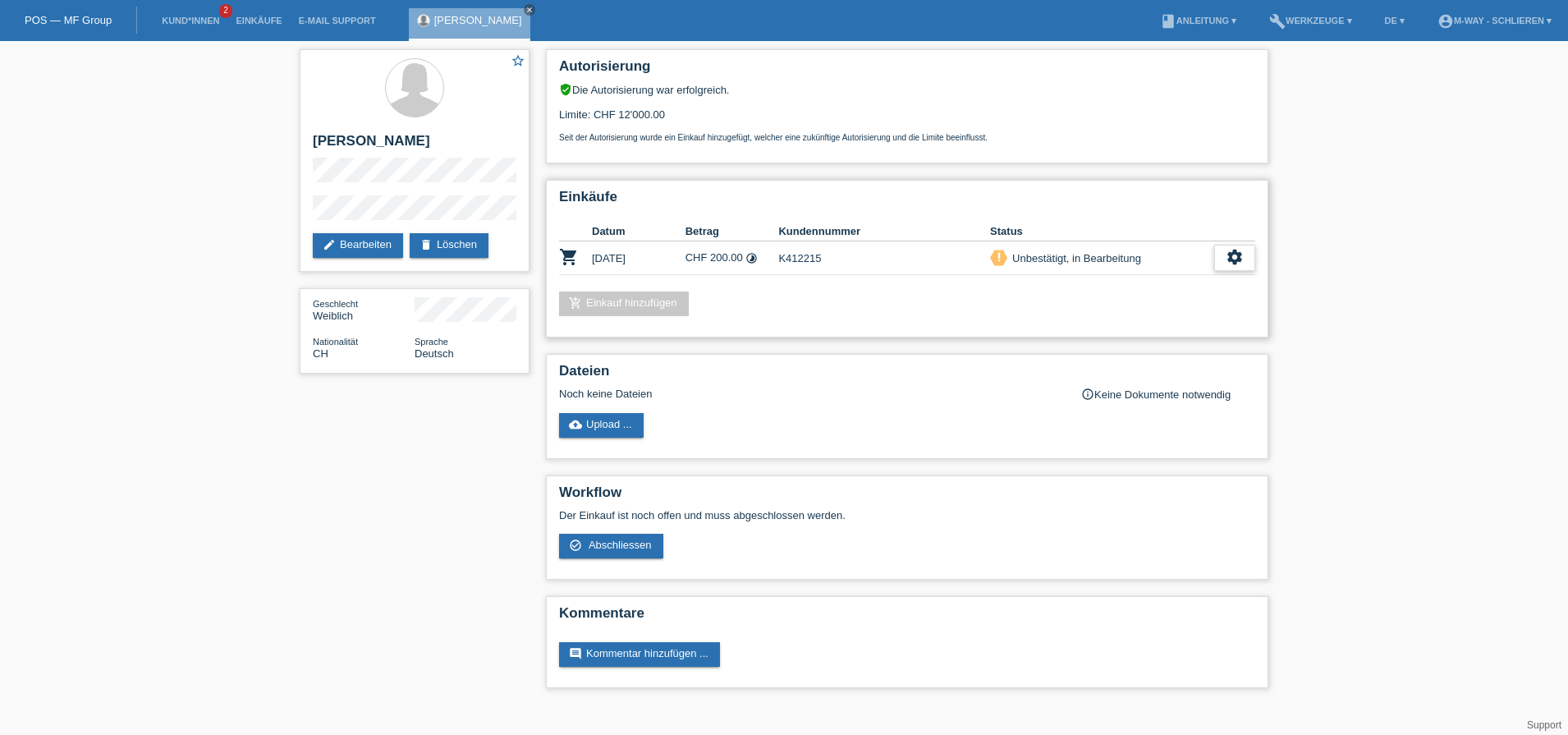
click at [1235, 253] on icon "settings" at bounding box center [1235, 257] width 18 height 18
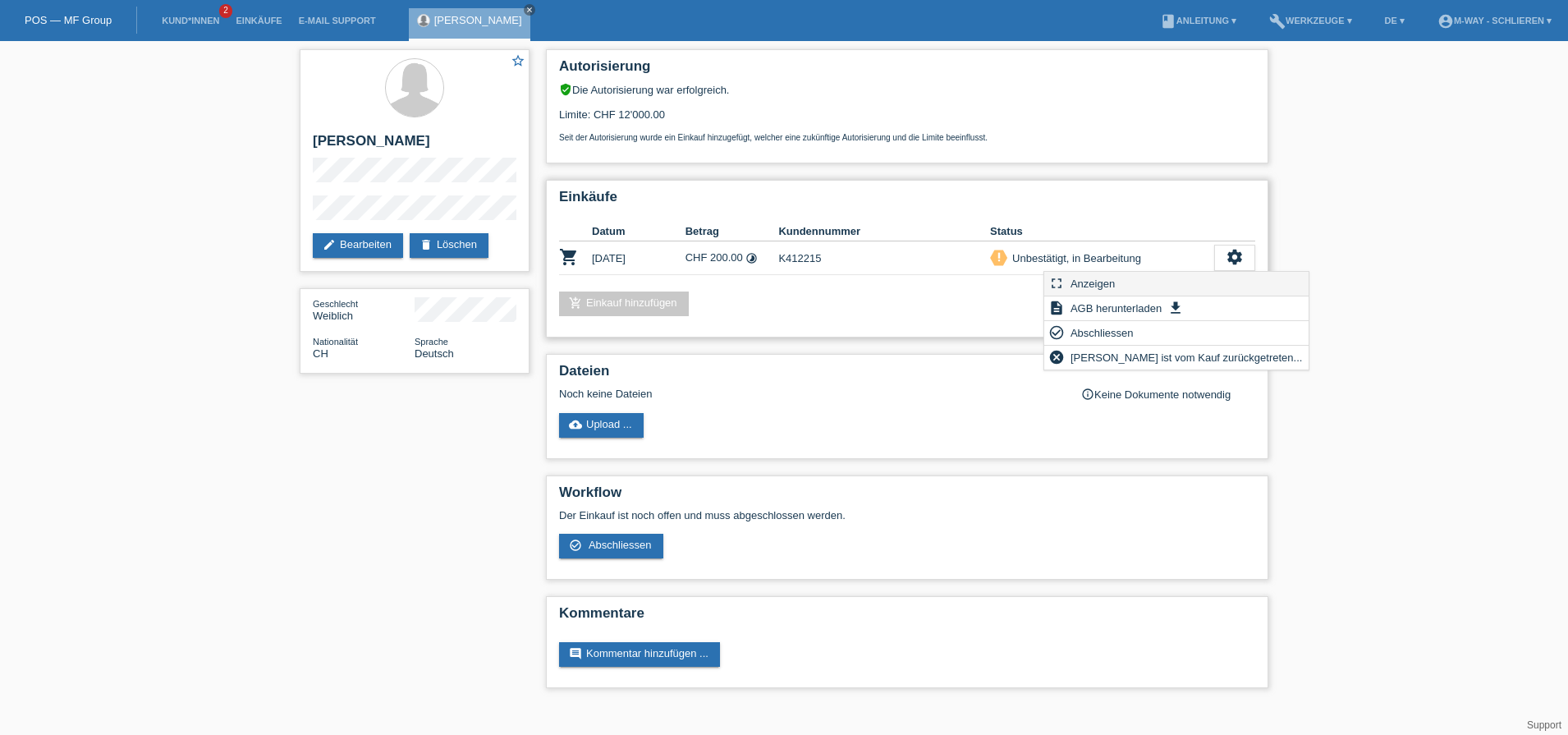
click at [1102, 280] on span "Anzeigen" at bounding box center [1092, 284] width 49 height 20
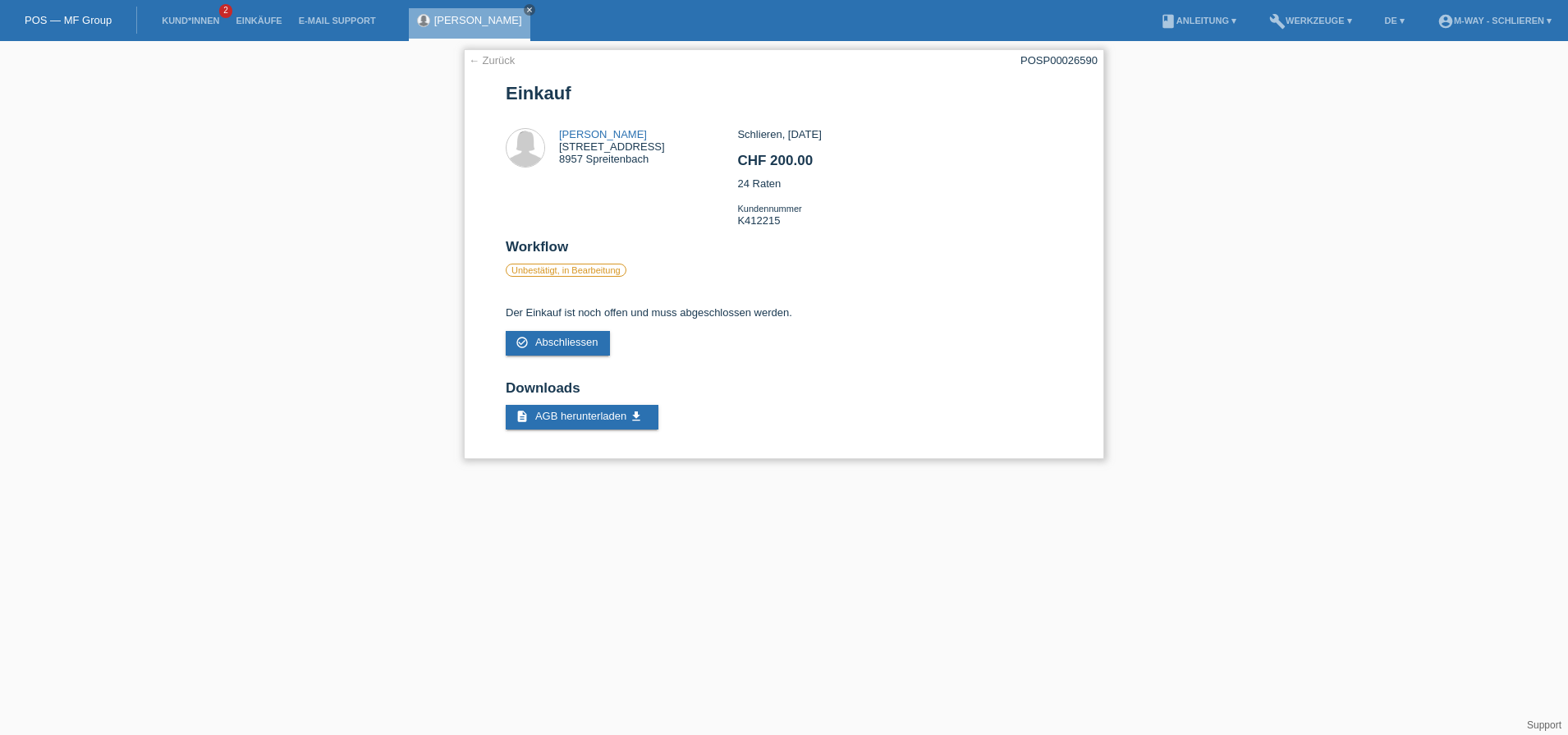
click at [579, 270] on label "Unbestätigt, in Bearbeitung" at bounding box center [566, 270] width 121 height 13
click at [551, 272] on label "Unbestätigt, in Bearbeitung" at bounding box center [566, 270] width 121 height 13
drag, startPoint x: 551, startPoint y: 272, endPoint x: 659, endPoint y: 291, distance: 109.7
click at [659, 291] on div at bounding box center [784, 296] width 557 height 12
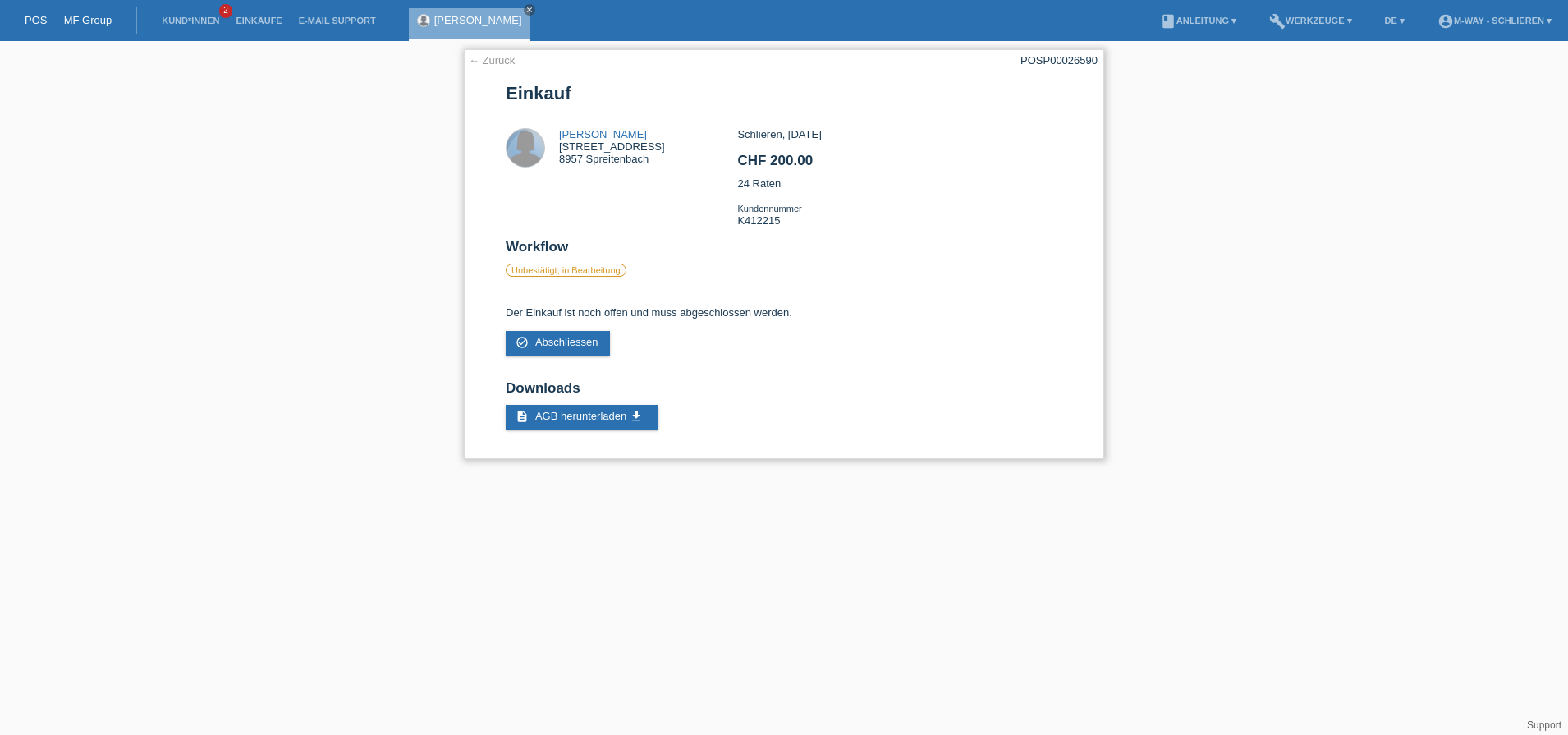
click at [523, 143] on div at bounding box center [536, 158] width 58 height 58
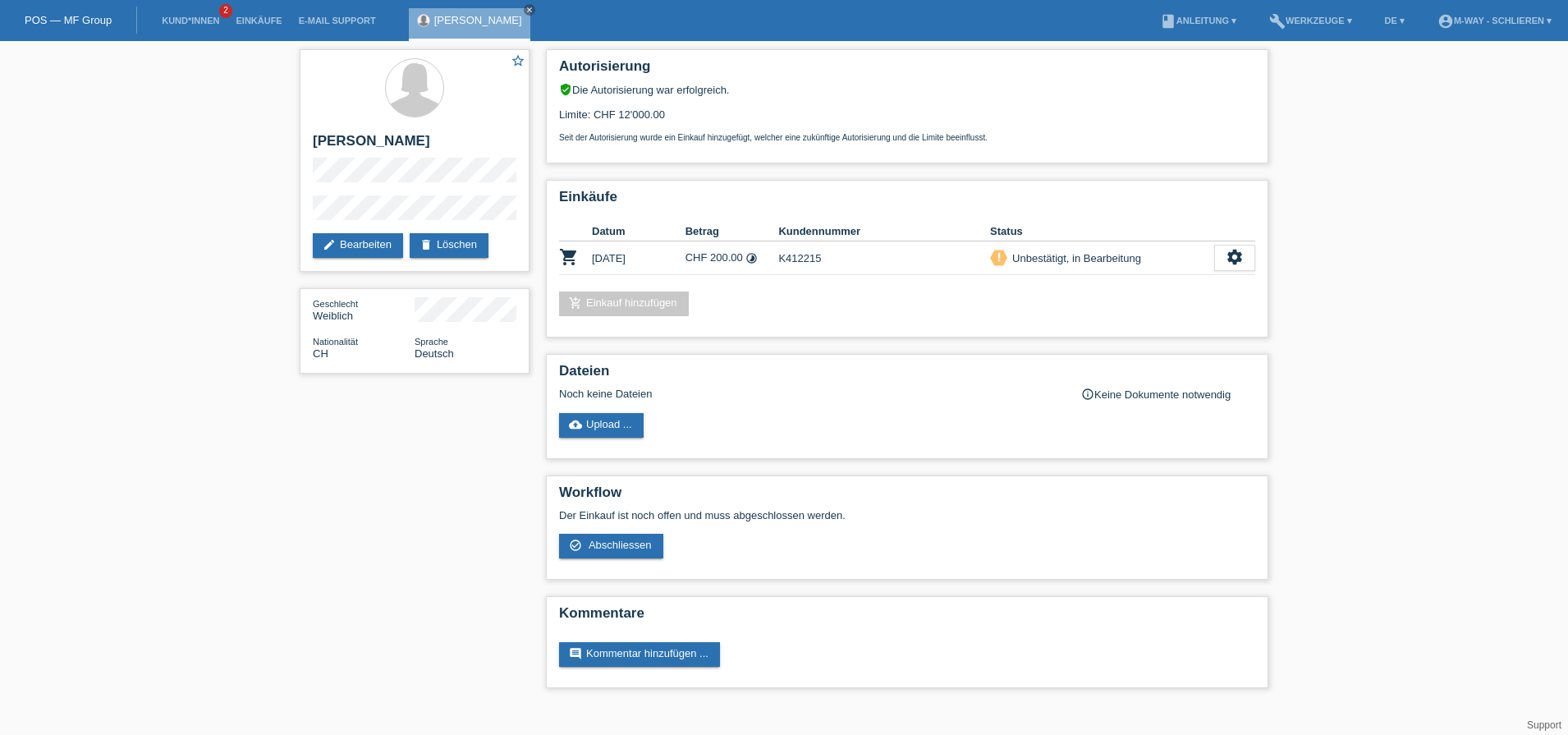
click at [585, 268] on td "shopping_cart" at bounding box center [575, 259] width 33 height 34
click at [729, 254] on td "CHF 200.00 timelapse" at bounding box center [733, 259] width 94 height 34
click at [1232, 250] on icon "settings" at bounding box center [1235, 257] width 18 height 18
click at [1146, 352] on span "Kundin ist vom Kauf zurückgetreten..." at bounding box center [1187, 358] width 238 height 20
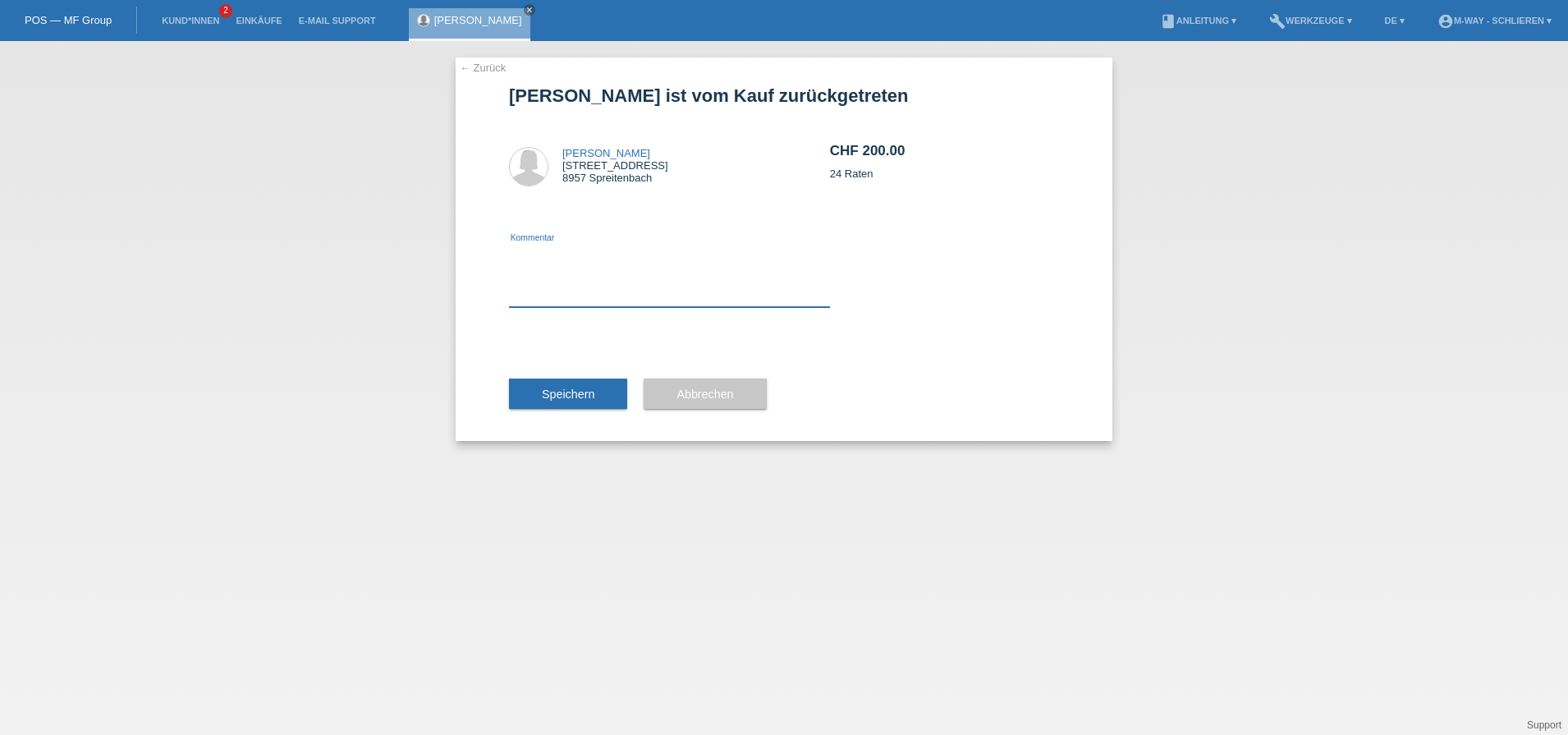
click at [552, 295] on textarea at bounding box center [670, 275] width 321 height 63
type textarea "Falsche Betrag, neu Versuch"
click at [567, 397] on span "Speichern" at bounding box center [568, 393] width 53 height 13
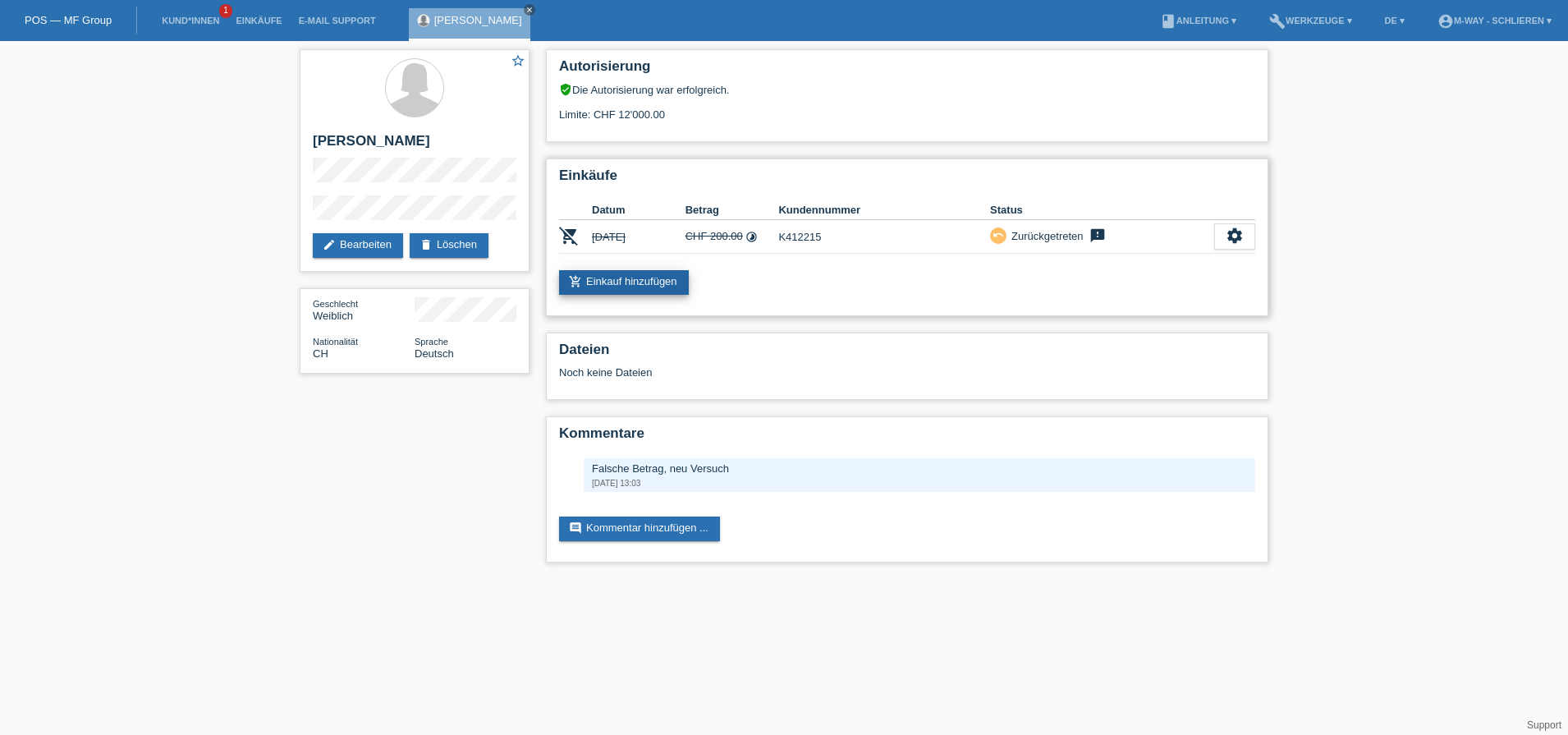
click at [656, 287] on link "add_shopping_cart Einkauf hinzufügen" at bounding box center [624, 283] width 130 height 25
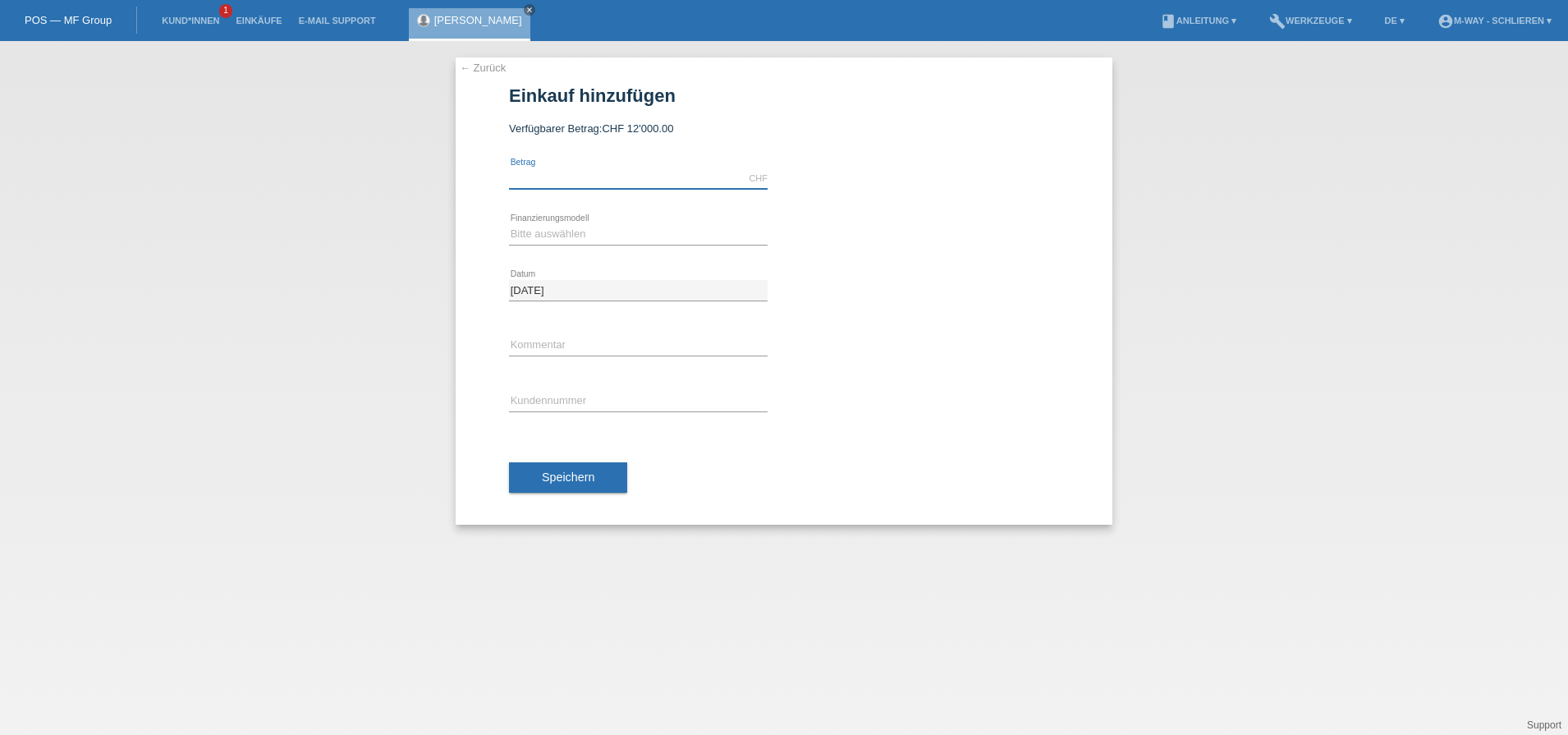
click at [572, 174] on input "text" at bounding box center [638, 179] width 259 height 21
type input "2000.00"
click at [565, 232] on select "Bitte auswählen Fixe Raten Kauf auf Rechnung mit Teilzahlungsoption" at bounding box center [638, 235] width 259 height 20
select select "77"
click at [509, 225] on select "Bitte auswählen Fixe Raten Kauf auf Rechnung mit Teilzahlungsoption" at bounding box center [638, 235] width 259 height 20
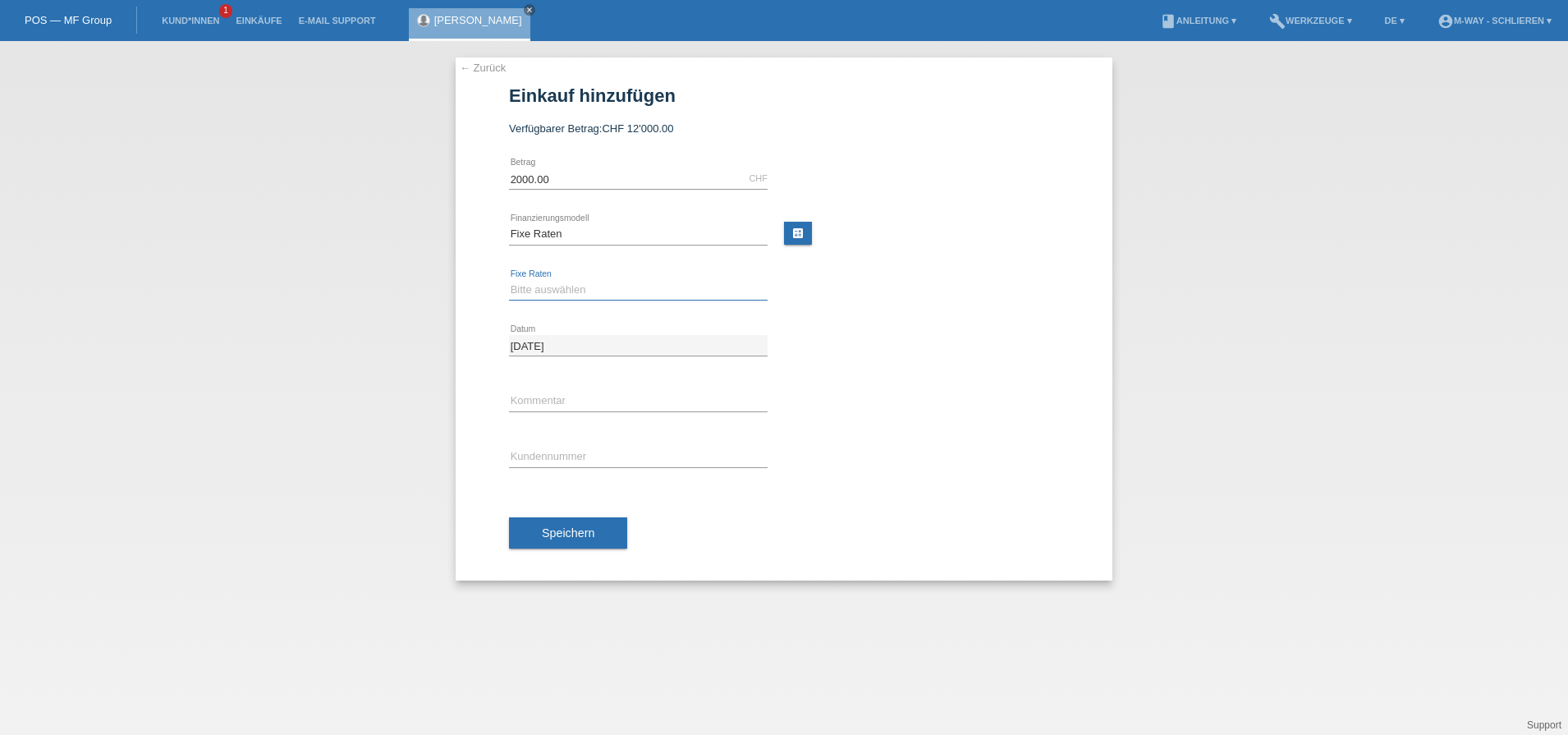
click at [557, 288] on select "Bitte auswählen 4 Raten 5 Raten 6 Raten 7 Raten 8 Raten 9 Raten 10 Raten 11 Rat…" at bounding box center [638, 290] width 259 height 20
click at [509, 280] on select "Bitte auswählen 4 Raten 5 Raten 6 Raten 7 Raten 8 Raten 9 Raten 10 Raten 11 Rat…" at bounding box center [638, 290] width 259 height 20
click at [540, 290] on select "Bitte auswählen 4 Raten 5 Raten 6 Raten 7 Raten 8 Raten 9 Raten 10 Raten 11 Rat…" at bounding box center [638, 290] width 259 height 20
select select "202"
click at [509, 280] on select "Bitte auswählen 4 Raten 5 Raten 6 Raten 7 Raten 8 Raten 9 Raten 10 Raten 11 Rat…" at bounding box center [638, 290] width 259 height 20
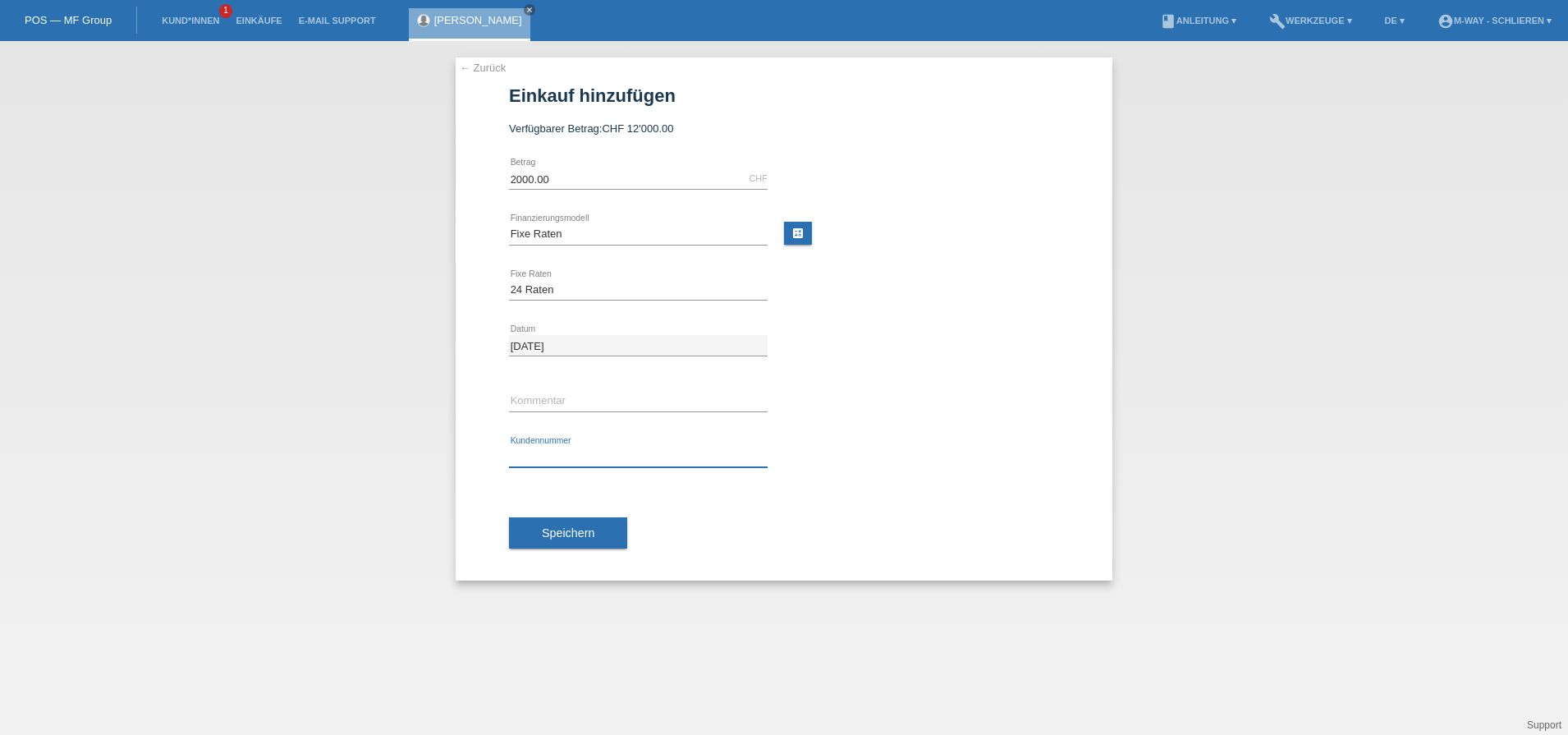
click at [539, 451] on input "text" at bounding box center [638, 456] width 259 height 21
type input "K412215"
click at [530, 526] on button "Speichern" at bounding box center [568, 532] width 118 height 31
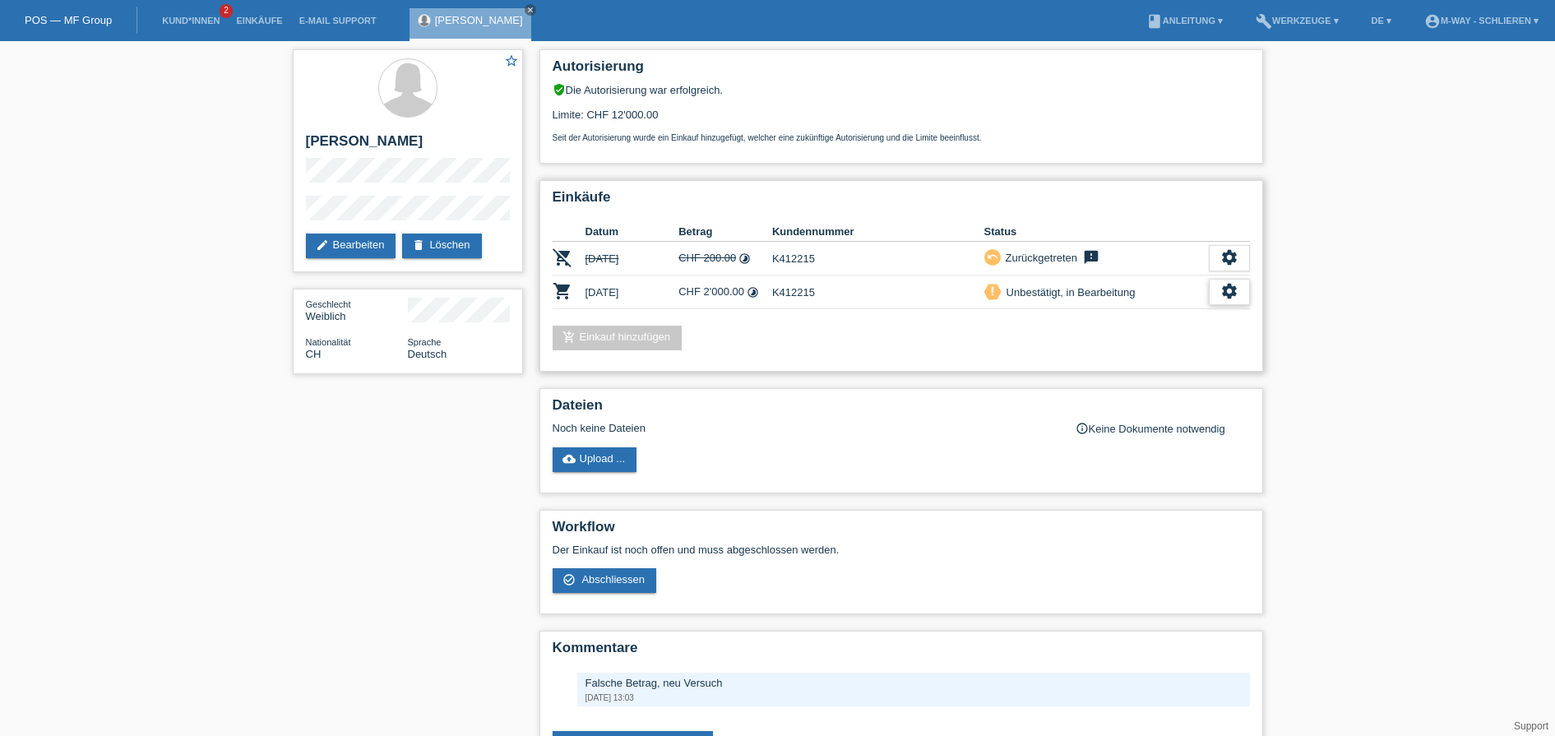
click at [1226, 290] on icon "settings" at bounding box center [1230, 291] width 18 height 18
click at [1120, 366] on div "Einkäufe Datum Betrag Kundennummer Status remove_shopping_cart [DATE] CHF 200.0…" at bounding box center [902, 276] width 724 height 192
click at [1229, 284] on icon "settings" at bounding box center [1230, 291] width 18 height 18
click at [1145, 362] on div "check_circle_outline Abschliessen" at bounding box center [1171, 367] width 265 height 25
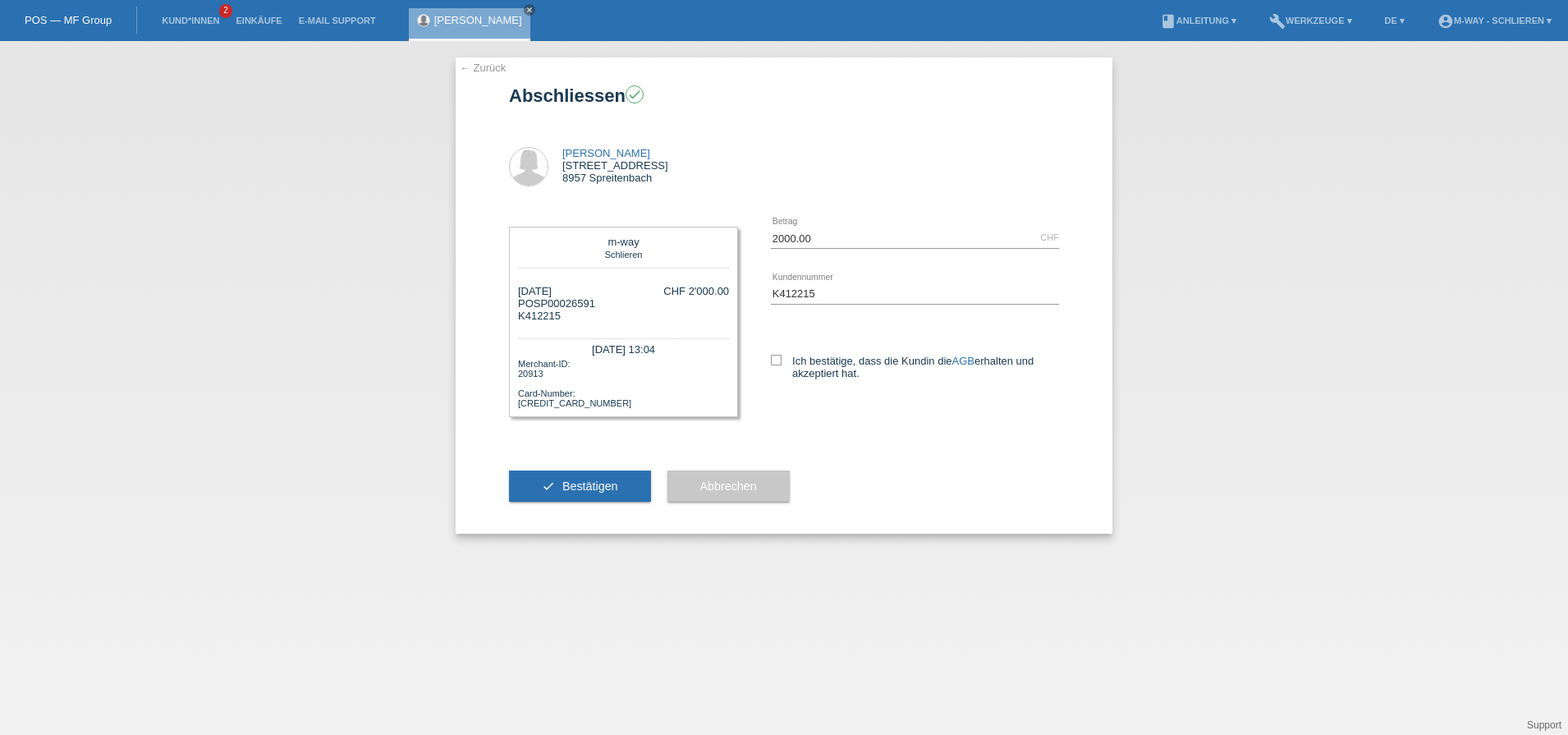
click at [777, 355] on div "Ich bestätige, dass die Kundin die AGB erhalten und akzeptiert hat." at bounding box center [914, 364] width 288 height 85
drag, startPoint x: 777, startPoint y: 355, endPoint x: 776, endPoint y: 368, distance: 13.0
click at [776, 368] on label "Ich bestätige, dass die Kundin die AGB erhalten und akzeptiert hat." at bounding box center [914, 367] width 288 height 25
drag, startPoint x: 776, startPoint y: 368, endPoint x: 851, endPoint y: 432, distance: 98.6
click at [851, 432] on div "m-way Schlieren 25.08.2025 POSP00026591 K412215 CHF 2'000.00 error" at bounding box center [784, 325] width 550 height 229
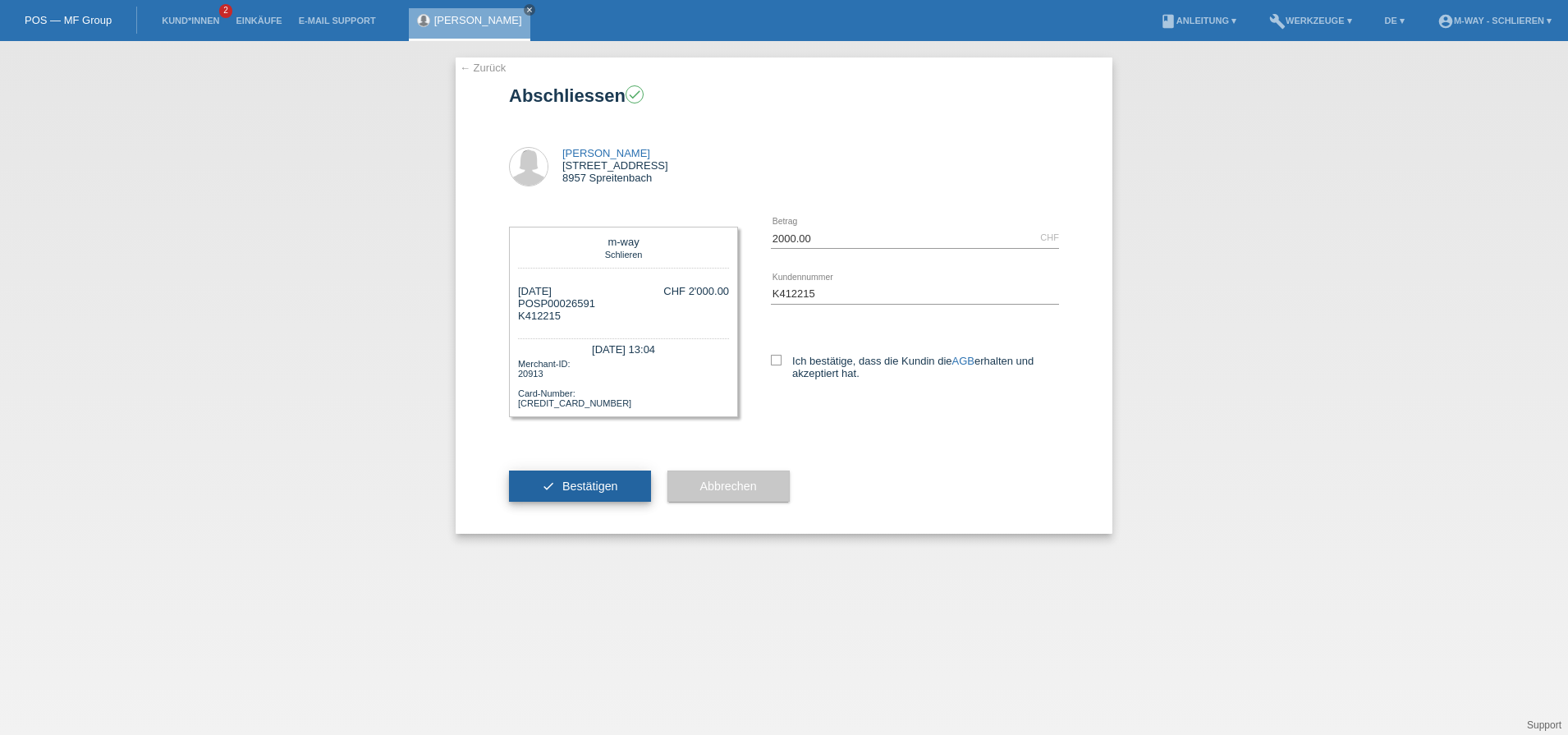
click at [609, 485] on span "Bestätigen" at bounding box center [590, 485] width 56 height 13
click at [525, 8] on icon "close" at bounding box center [529, 10] width 8 height 8
click at [189, 16] on link "Kund*innen" at bounding box center [191, 21] width 74 height 10
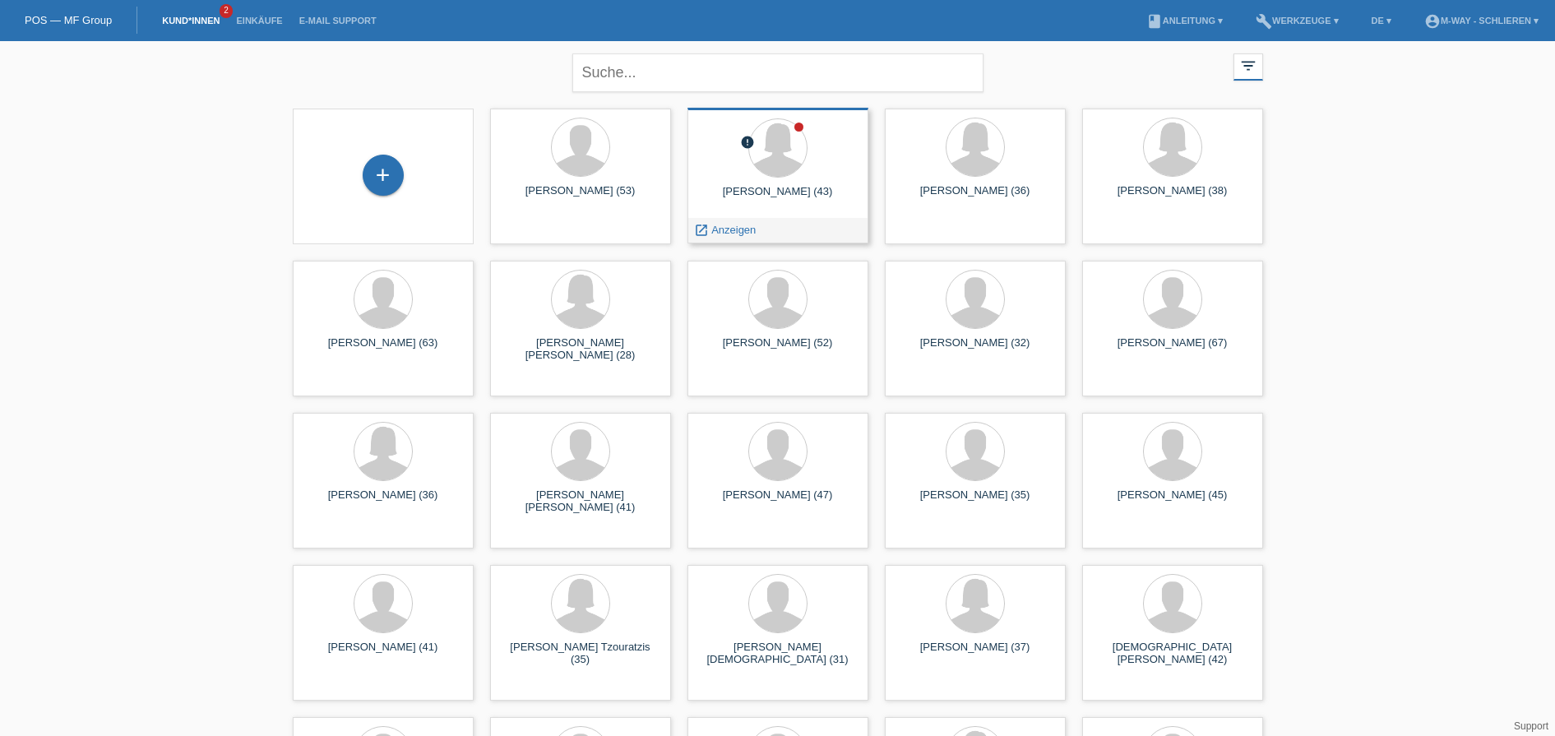
click at [716, 163] on div at bounding box center [778, 149] width 155 height 62
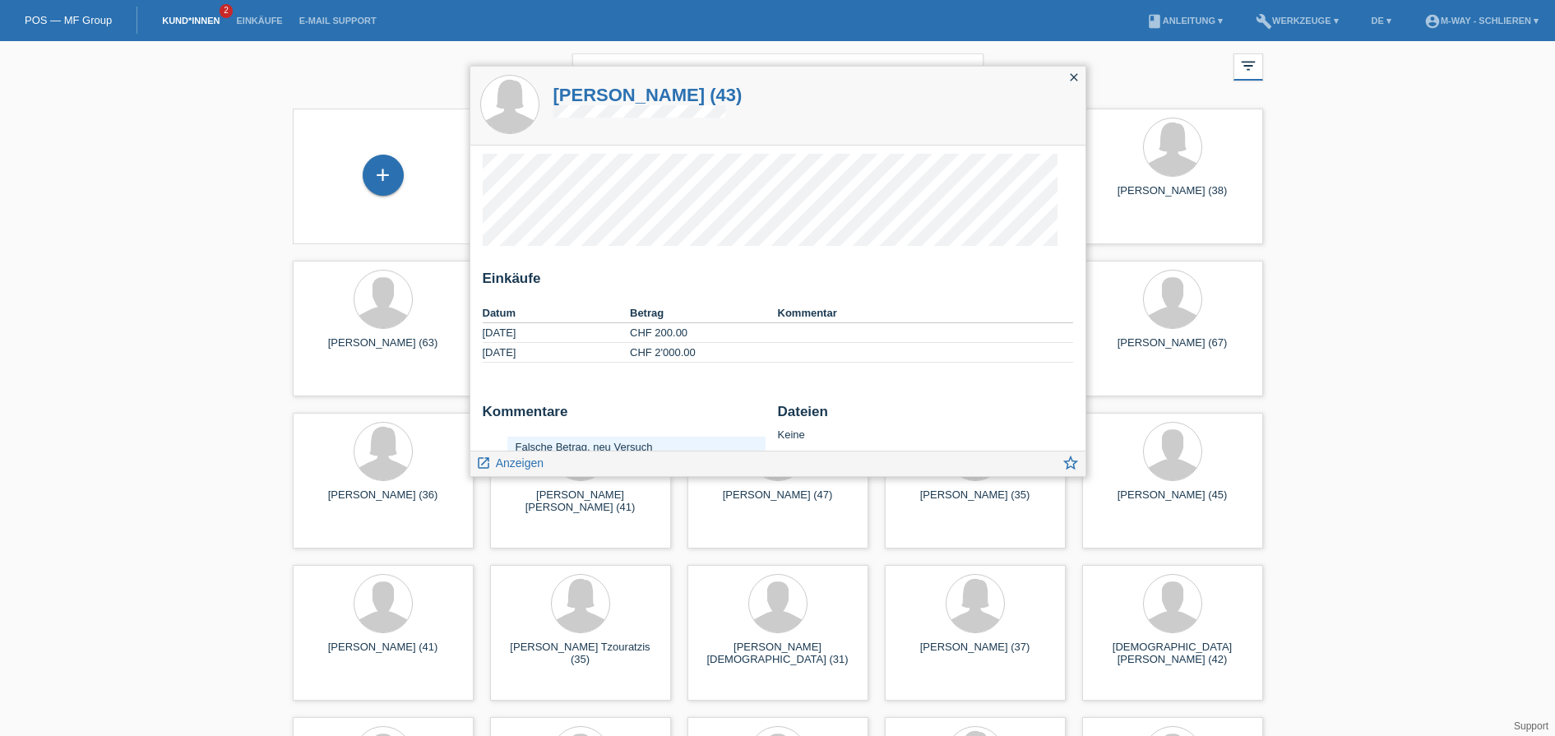
click at [1073, 81] on icon "close" at bounding box center [1074, 77] width 13 height 13
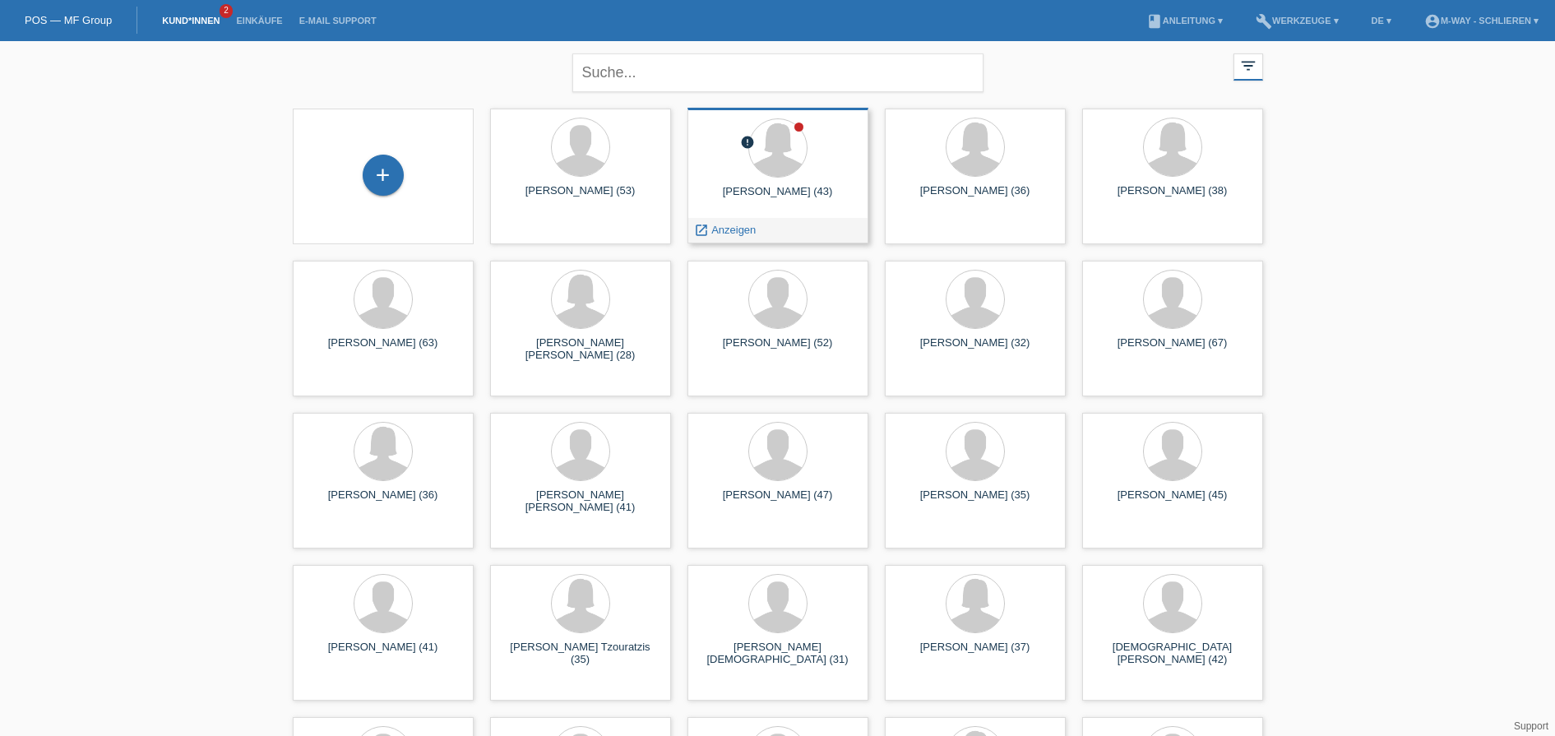
click at [749, 137] on icon "error" at bounding box center [747, 142] width 15 height 15
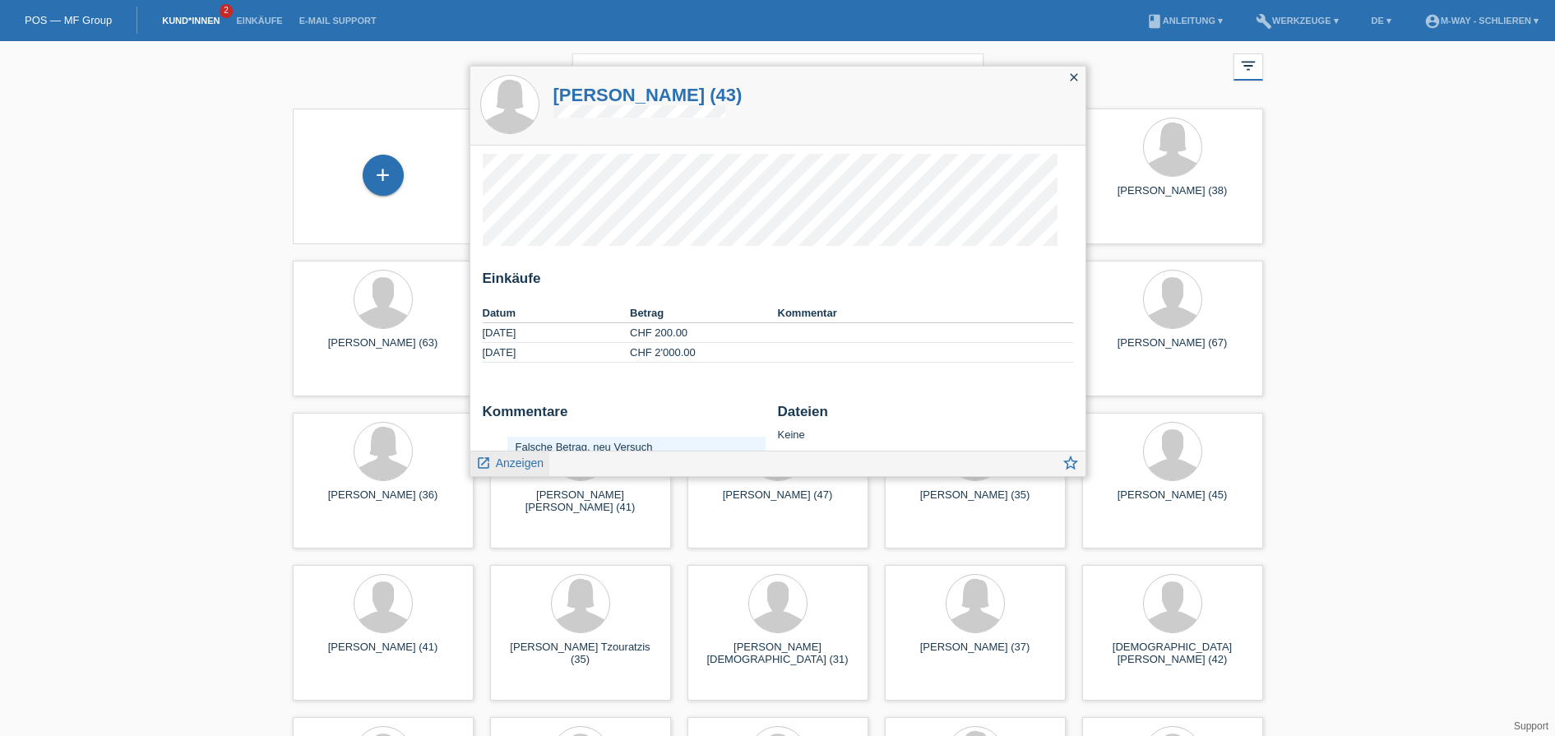
click at [505, 452] on link "launch Anzeigen" at bounding box center [510, 462] width 68 height 21
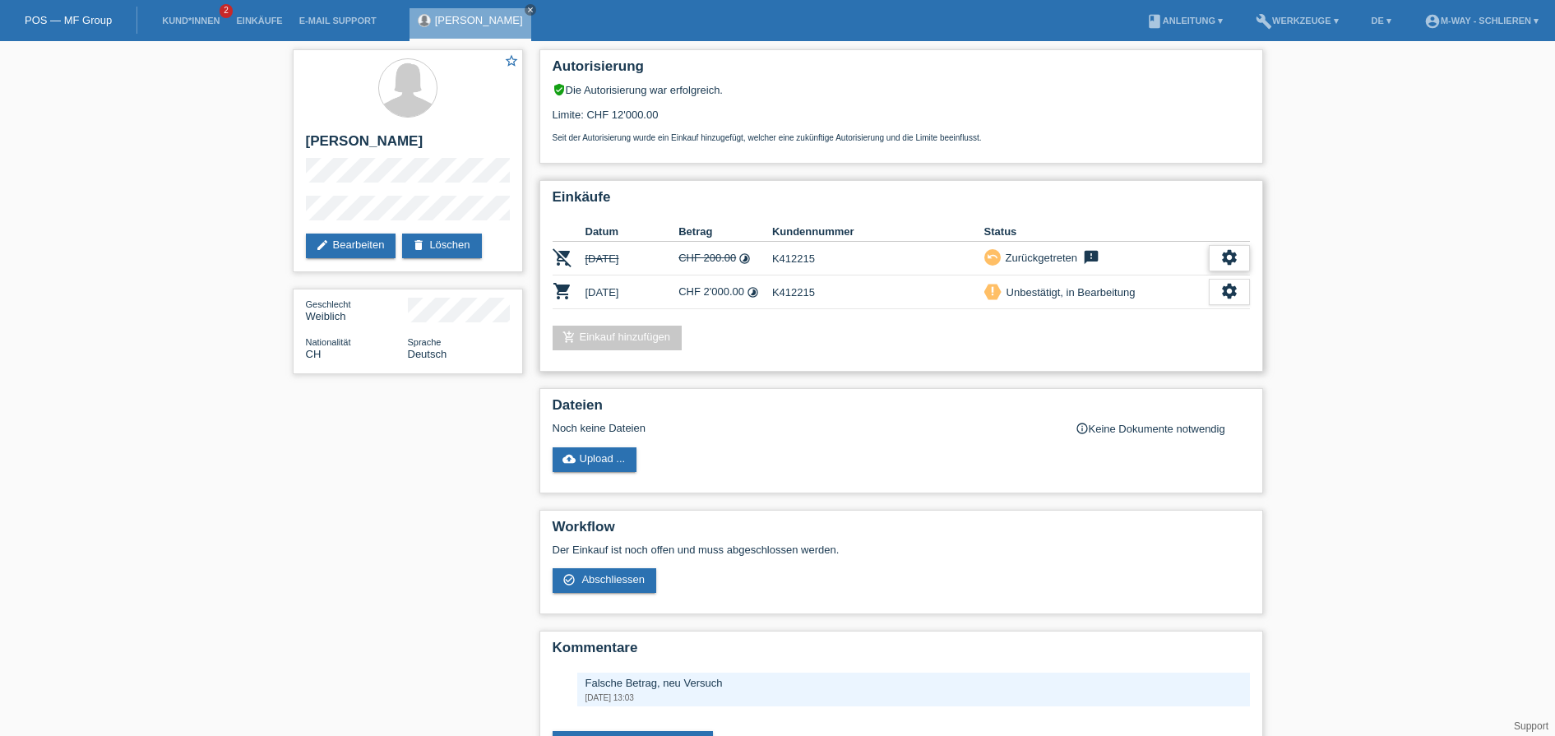
click at [1222, 256] on icon "settings" at bounding box center [1230, 257] width 18 height 18
click at [1236, 211] on h2 "Einkäufe" at bounding box center [902, 201] width 698 height 25
click at [1228, 292] on icon "settings" at bounding box center [1230, 291] width 18 height 18
click at [1129, 371] on span "Abschliessen" at bounding box center [1096, 367] width 68 height 20
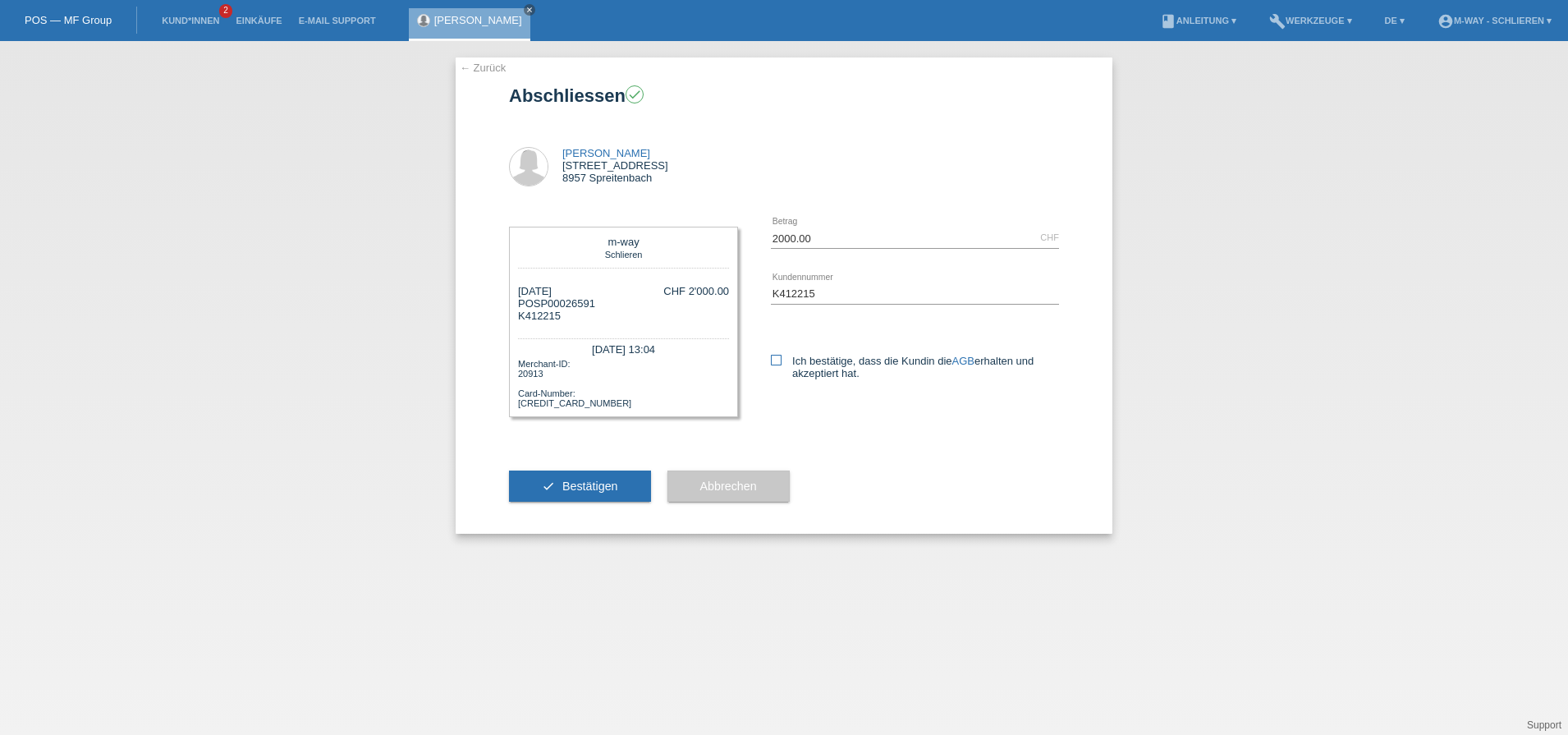
click at [778, 360] on icon at bounding box center [776, 360] width 11 height 11
click at [778, 360] on input "Ich bestätige, dass die Kundin die AGB erhalten und akzeptiert hat." at bounding box center [776, 360] width 11 height 11
checkbox input "true"
click at [601, 483] on span "Bestätigen" at bounding box center [590, 485] width 56 height 13
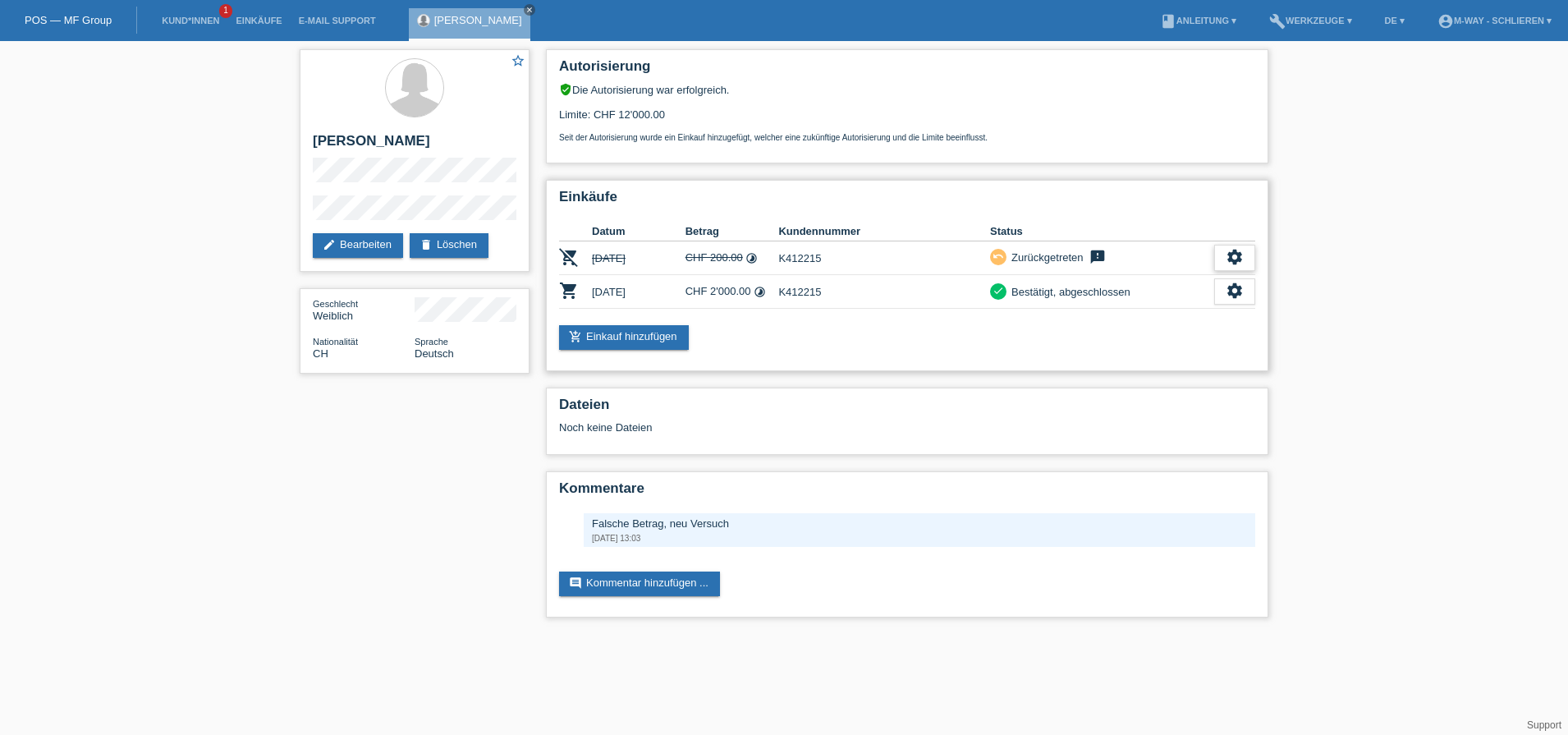
click at [1236, 253] on icon "settings" at bounding box center [1235, 257] width 18 height 18
click at [1313, 266] on div "star_border [PERSON_NAME] edit Bearbeiten delete Löschen Geschlecht Weiblich Na…" at bounding box center [784, 338] width 1568 height 593
click at [525, 7] on icon "close" at bounding box center [529, 10] width 8 height 8
click at [183, 19] on link "Kund*innen" at bounding box center [191, 21] width 74 height 10
